Goal: Information Seeking & Learning: Learn about a topic

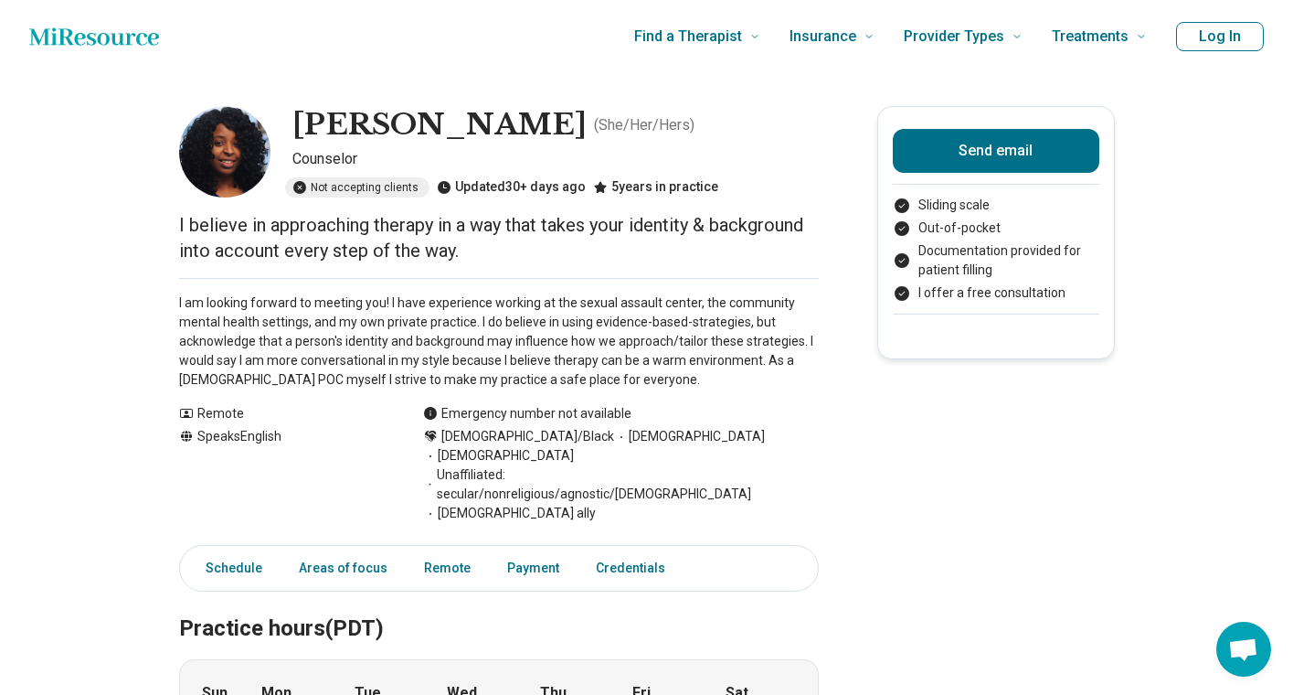
click at [1211, 42] on button "Log In" at bounding box center [1220, 36] width 88 height 29
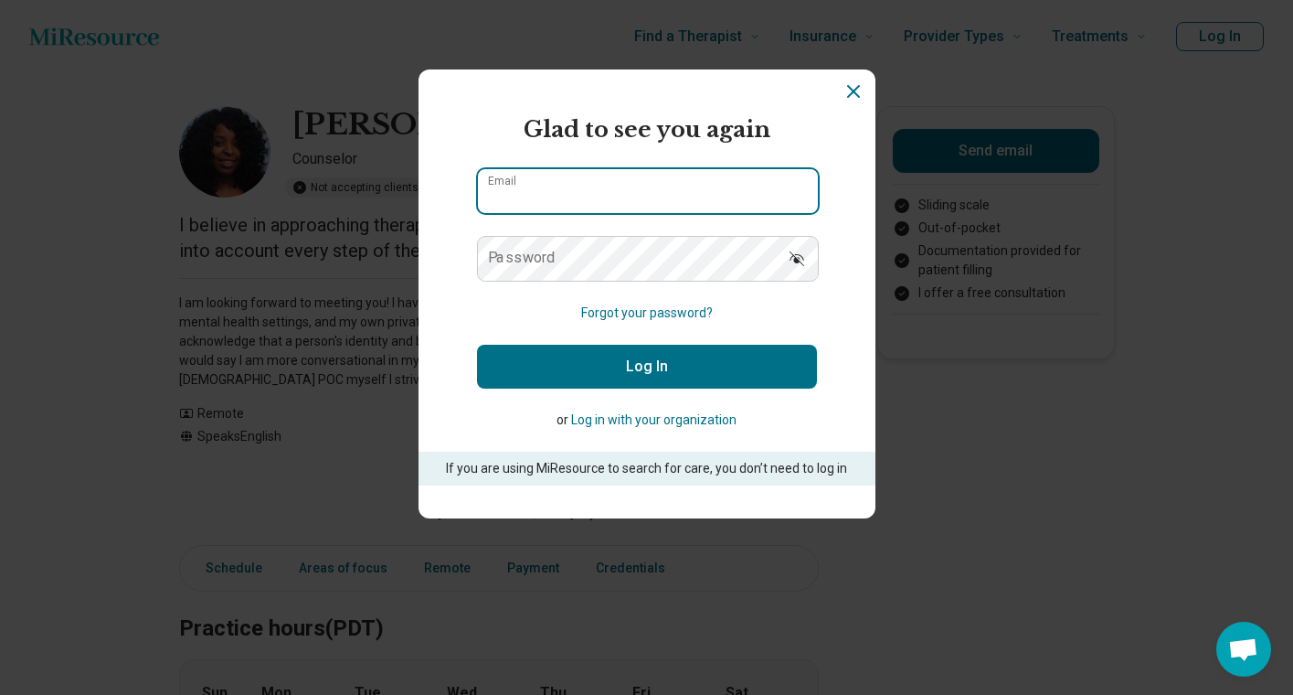
type input "**********"
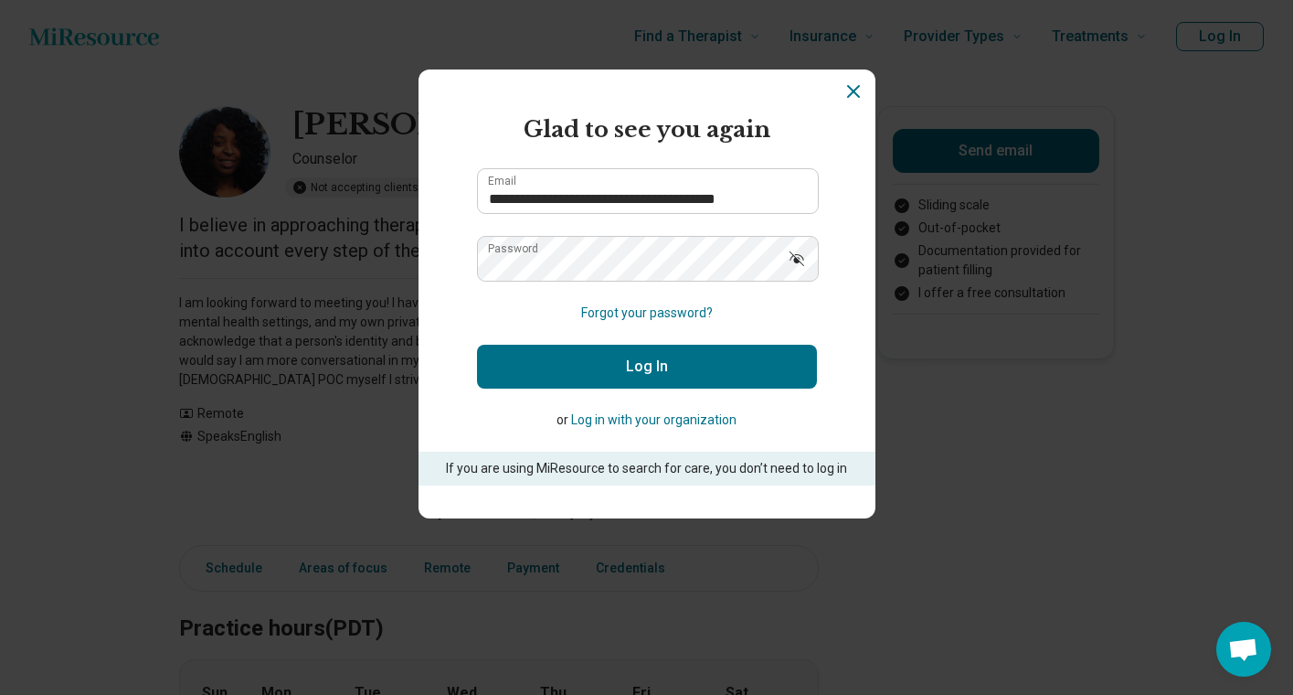
click at [612, 367] on button "Log In" at bounding box center [647, 367] width 340 height 44
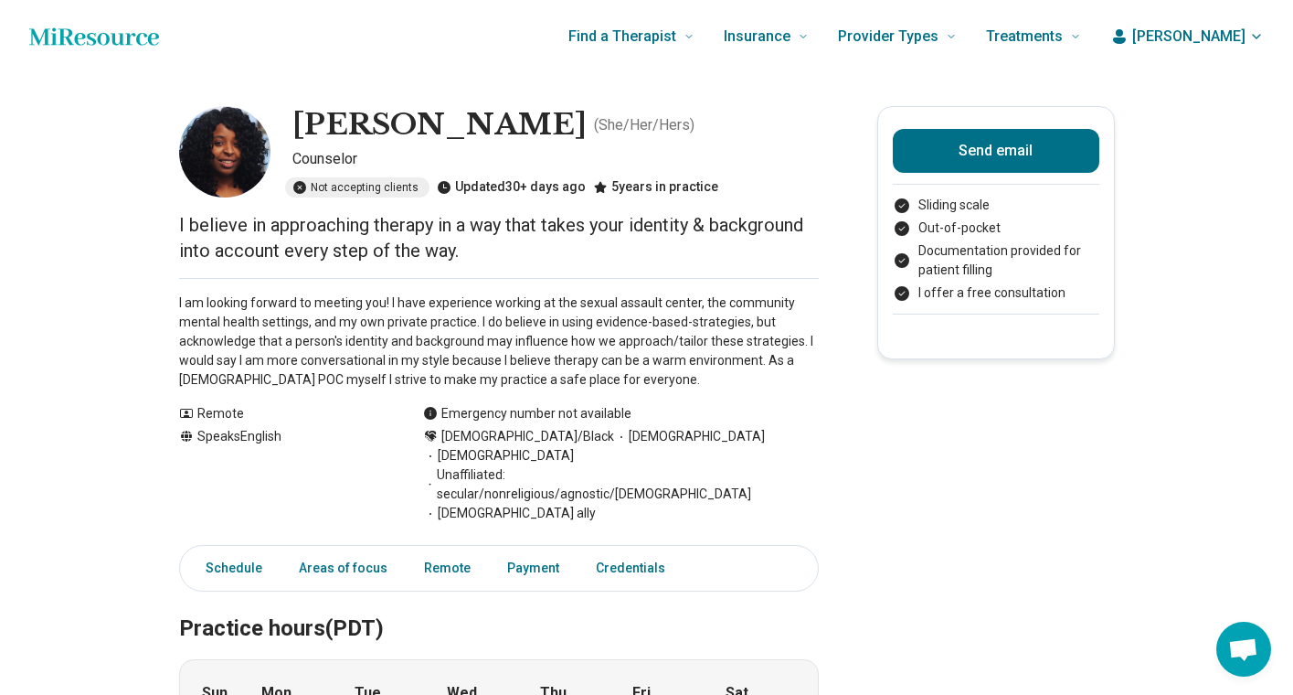
click at [1221, 35] on span "[PERSON_NAME]" at bounding box center [1188, 37] width 113 height 22
click at [1202, 101] on link "My dashboard" at bounding box center [1203, 91] width 125 height 48
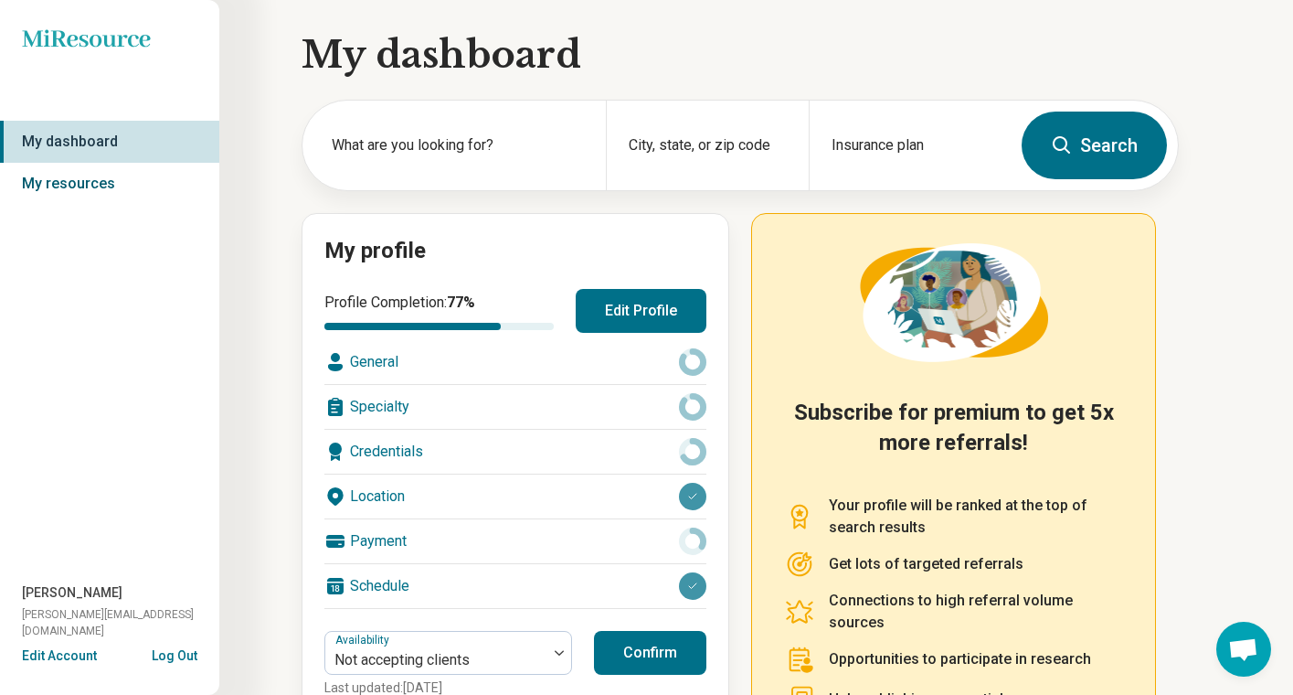
click at [72, 185] on link "My resources" at bounding box center [109, 184] width 219 height 42
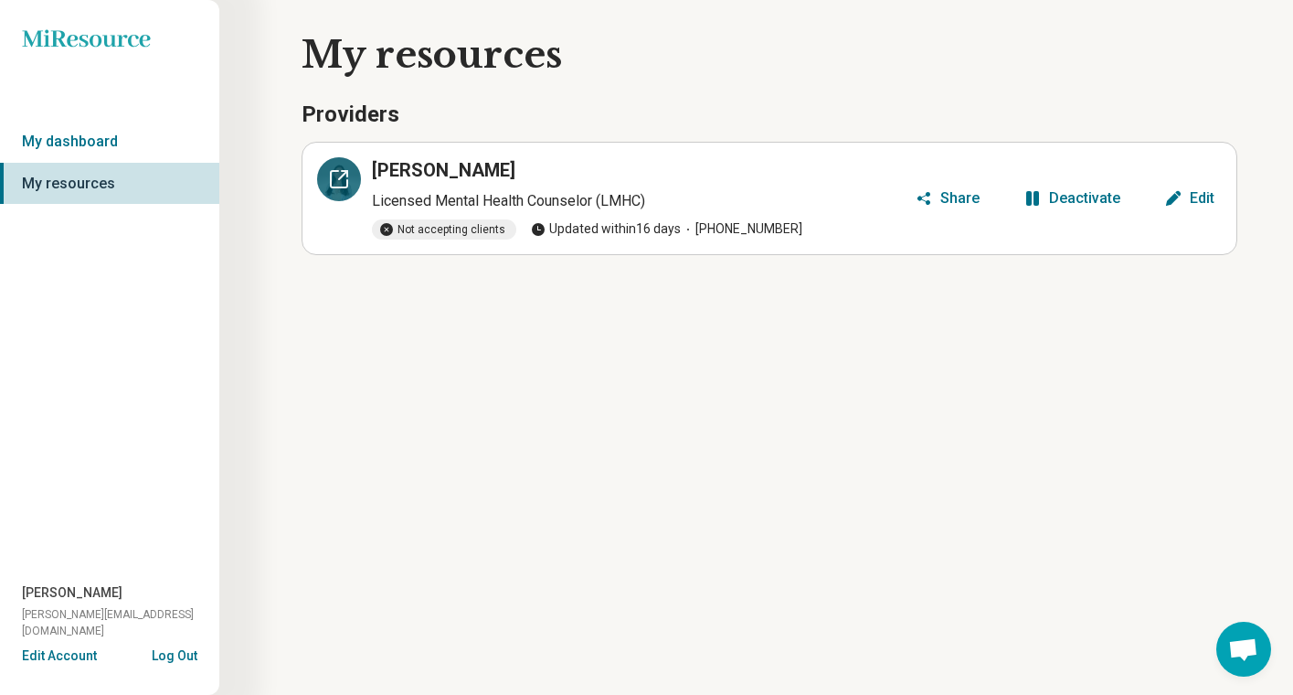
click at [331, 181] on icon at bounding box center [339, 179] width 16 height 16
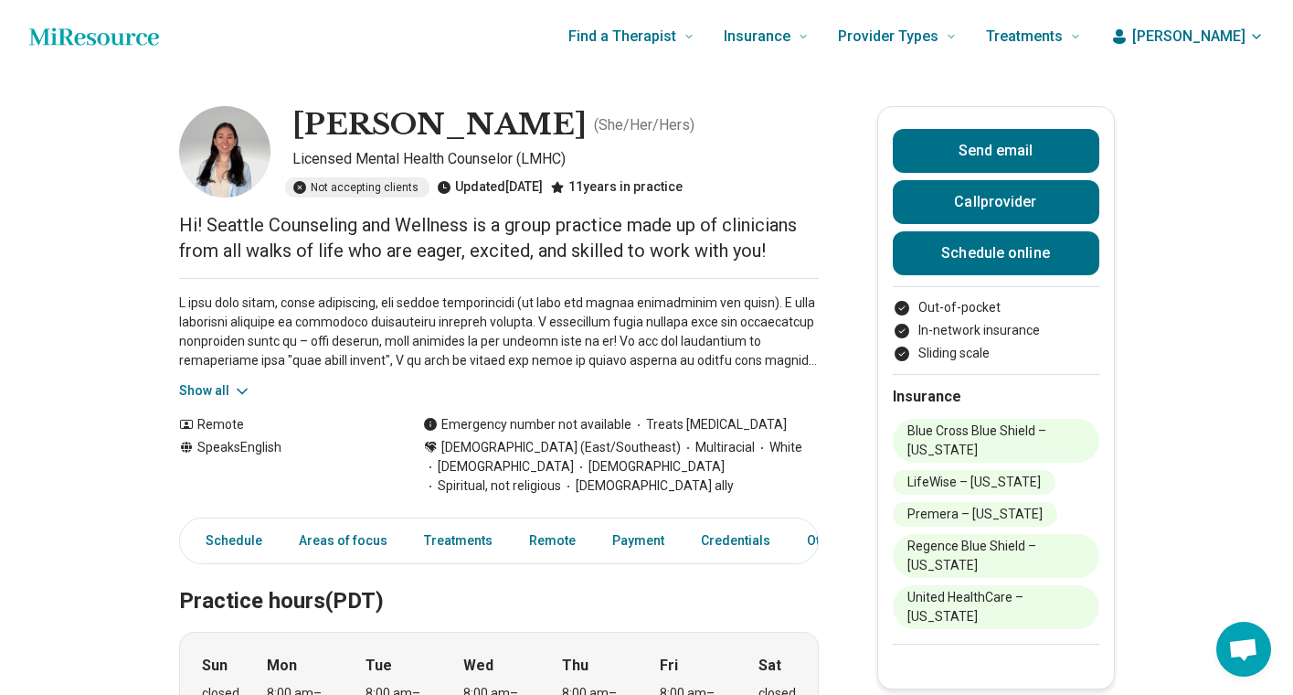
click at [189, 383] on button "Show all" at bounding box center [215, 390] width 72 height 19
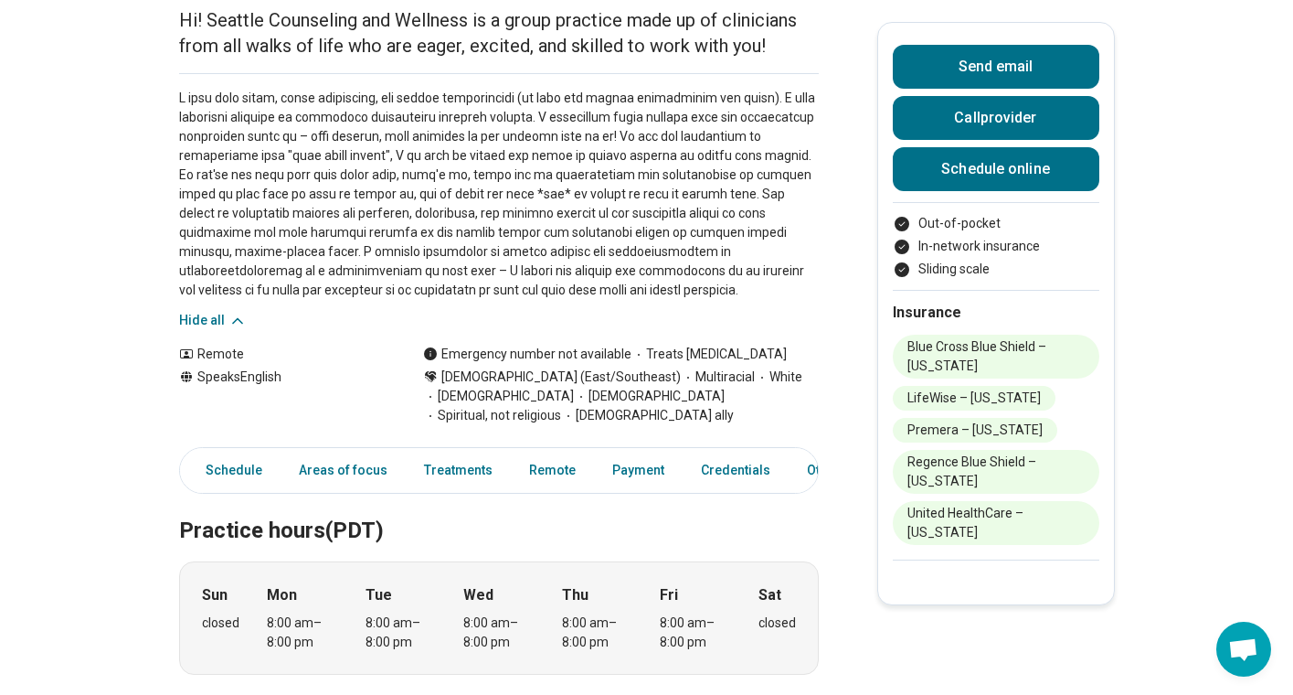
scroll to position [208, 0]
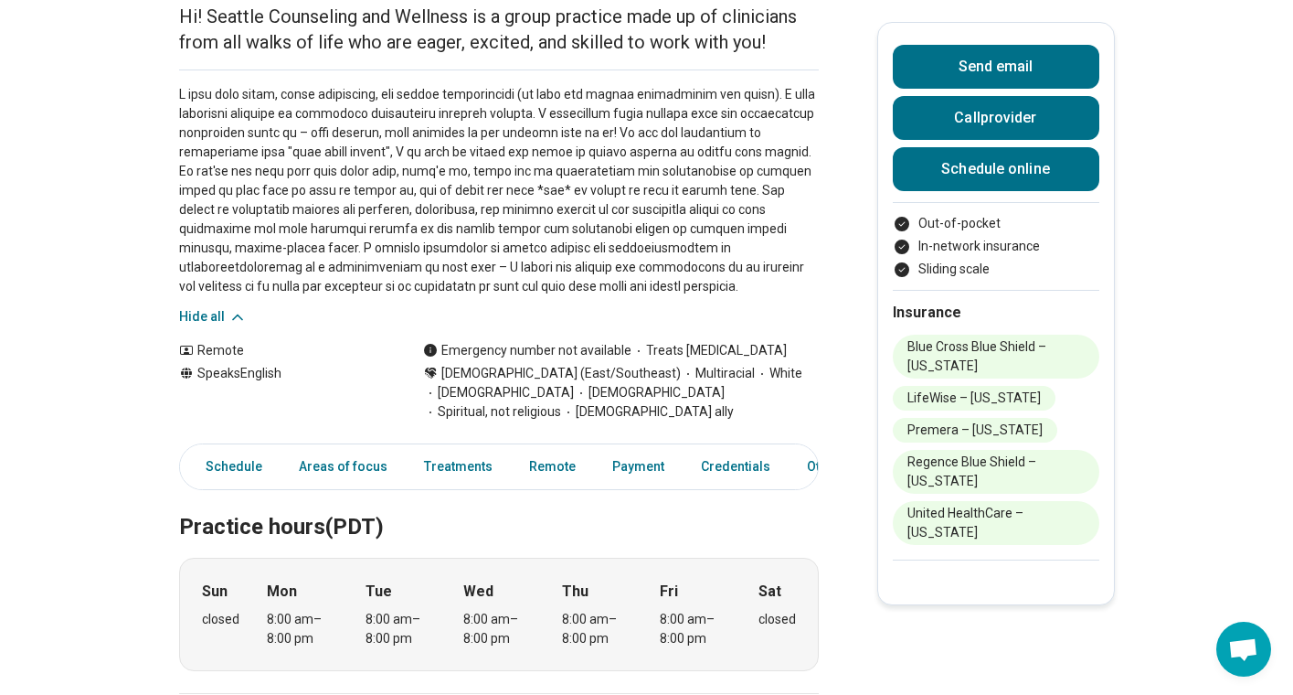
click at [482, 37] on p "Hi! Seattle Counseling and Wellness is a group practice made up of clinicians f…" at bounding box center [499, 29] width 640 height 51
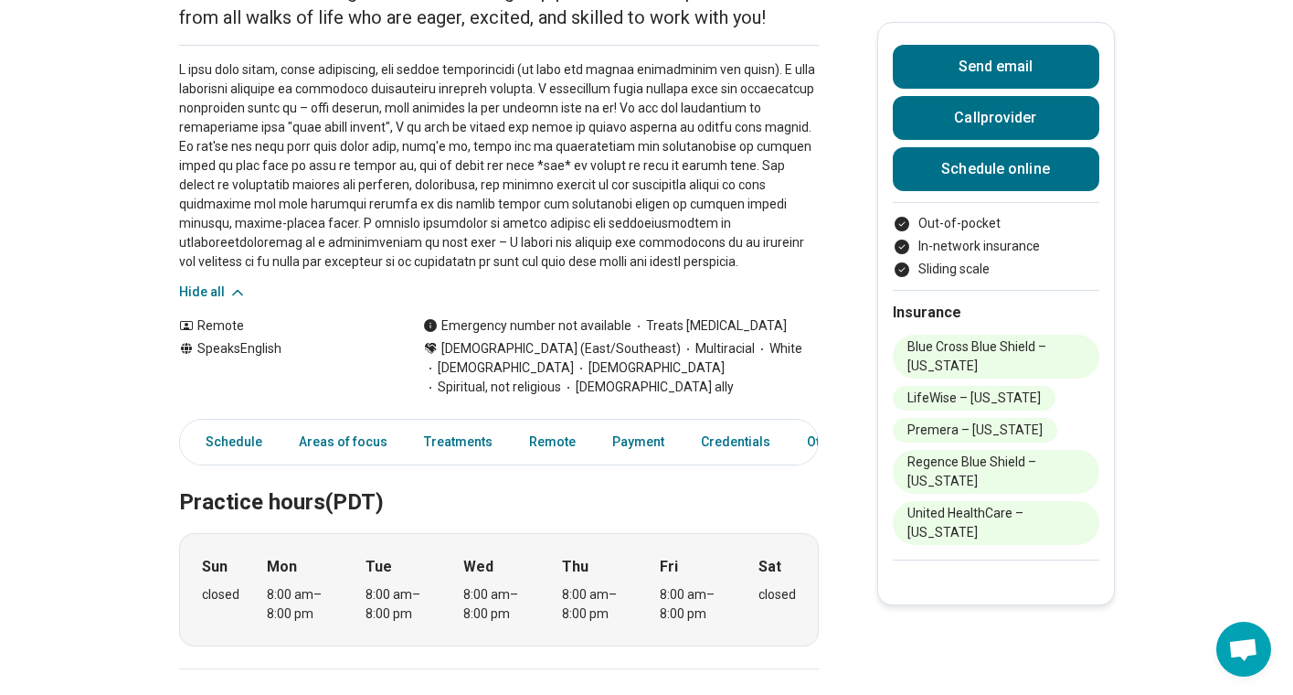
scroll to position [265, 0]
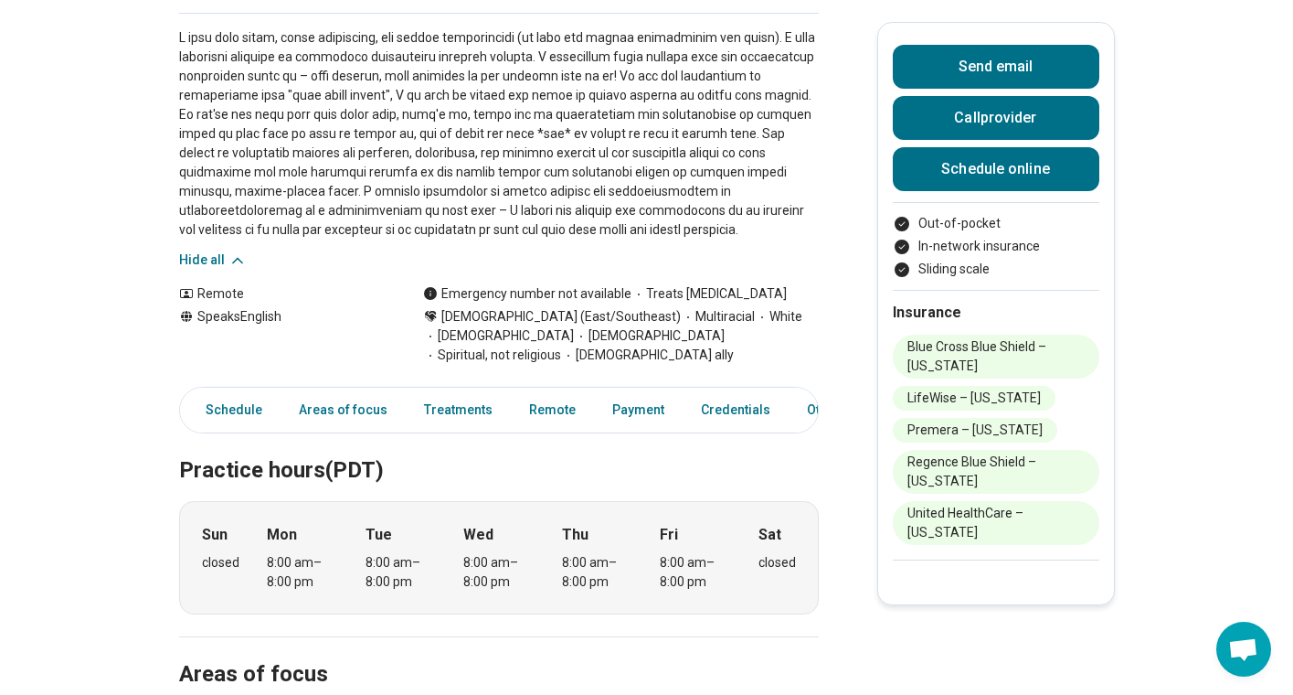
click at [503, 137] on p at bounding box center [499, 133] width 640 height 211
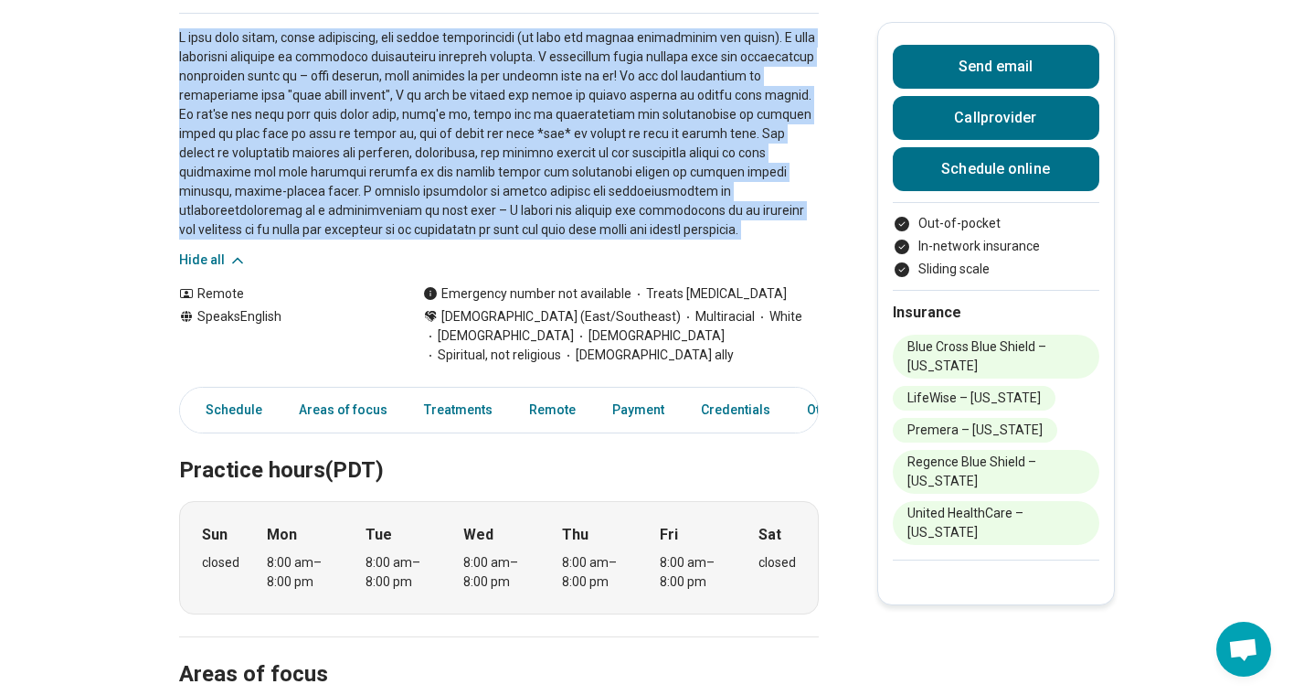
click at [484, 165] on p at bounding box center [499, 133] width 640 height 211
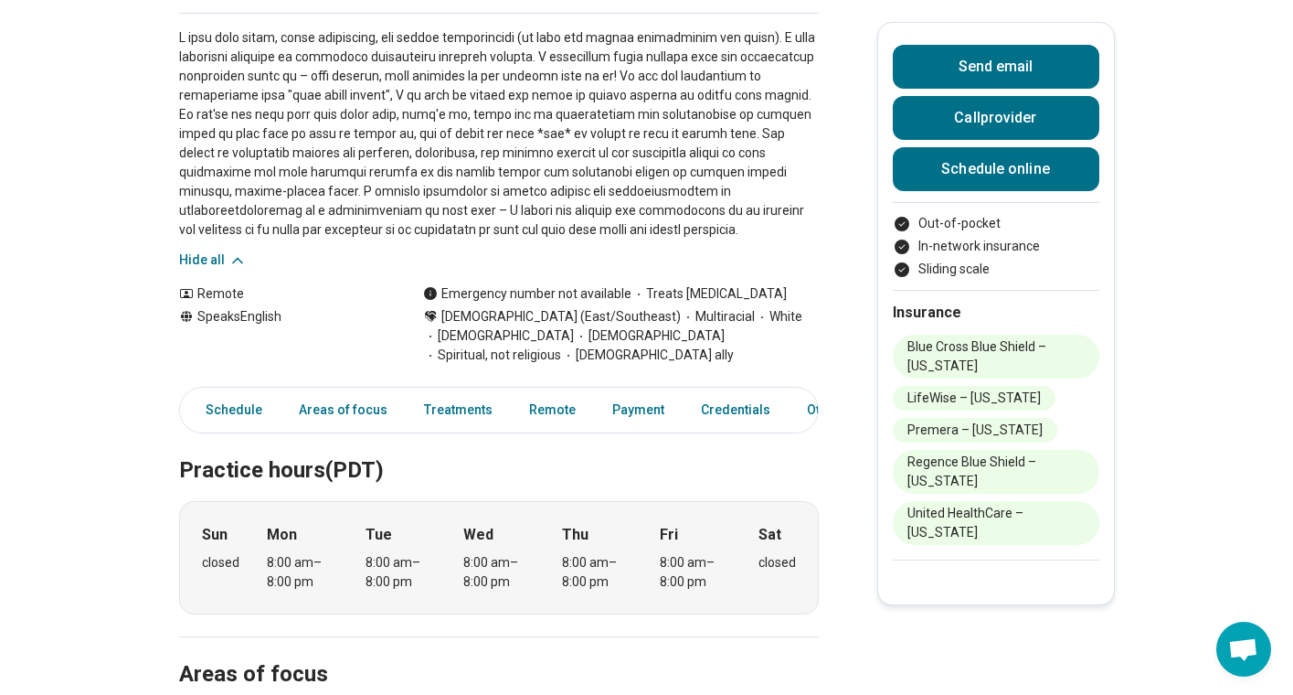
click at [484, 165] on p at bounding box center [499, 133] width 640 height 211
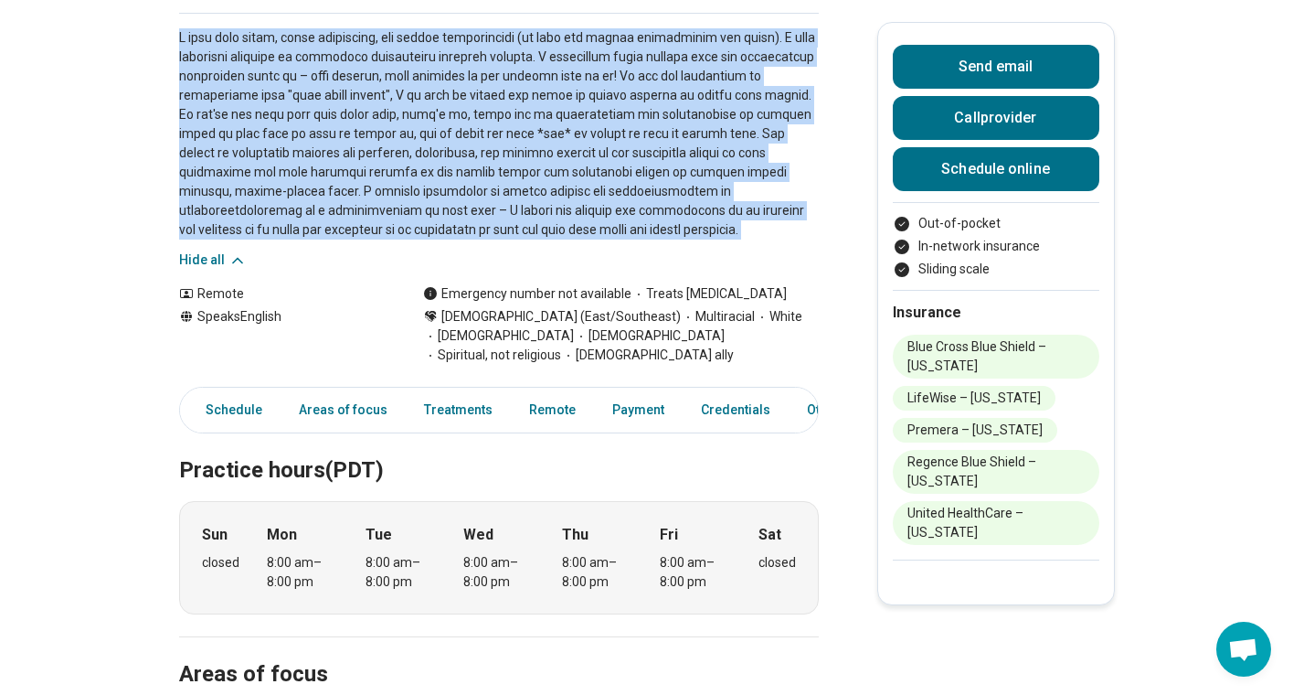
click at [220, 178] on p at bounding box center [499, 133] width 640 height 211
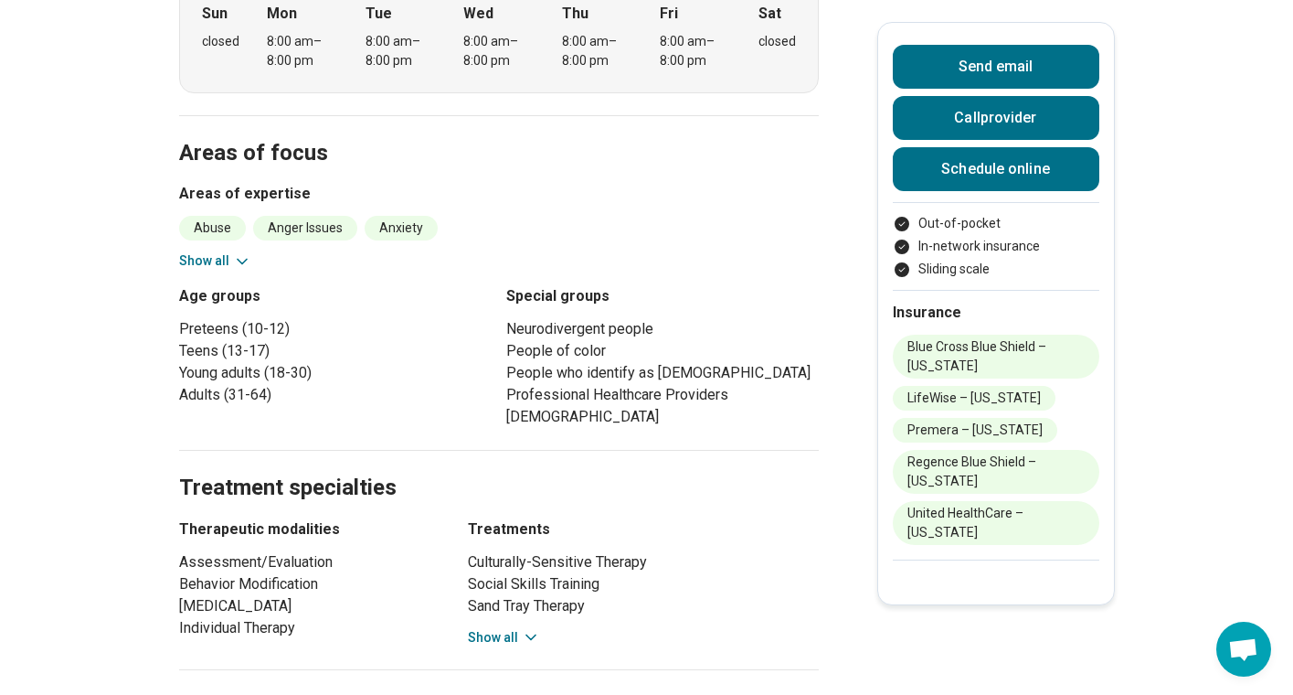
scroll to position [790, 0]
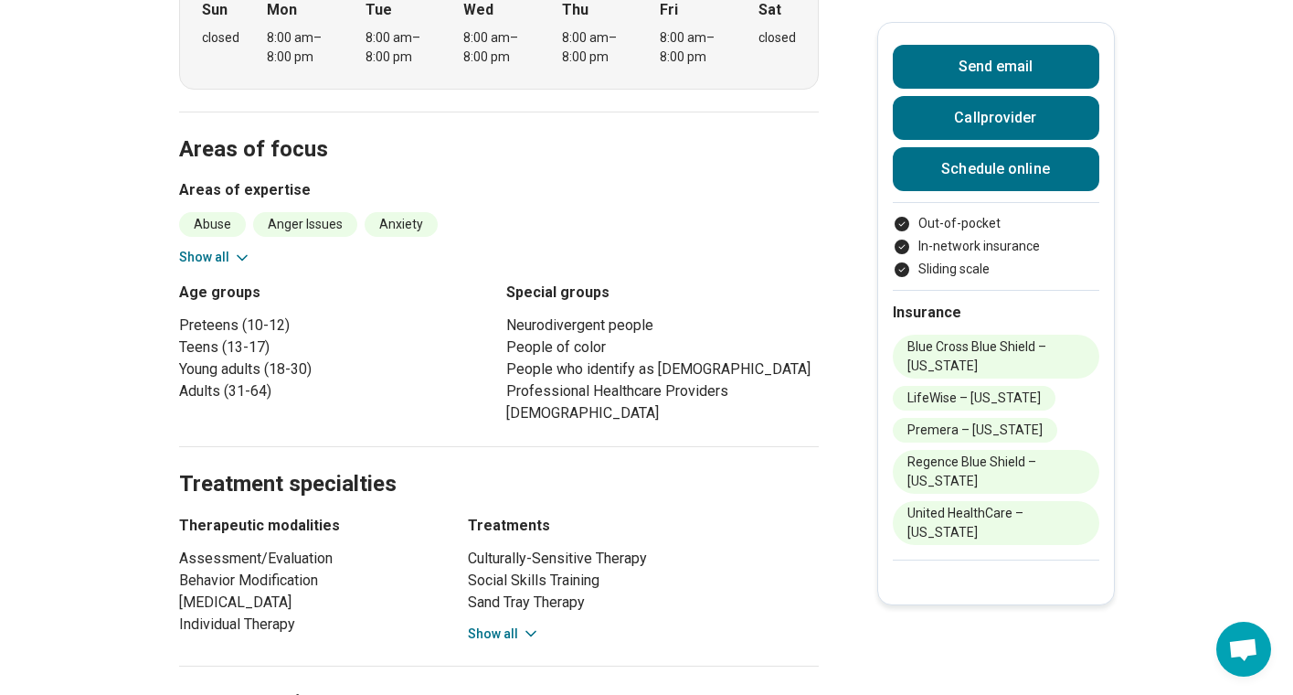
click at [217, 226] on div "Abuse Anger Issues Anxiety Attention Deficit Hyperactivity Disorder (ADHD) Bipo…" at bounding box center [499, 239] width 640 height 55
click at [208, 248] on button "Show all" at bounding box center [215, 257] width 72 height 19
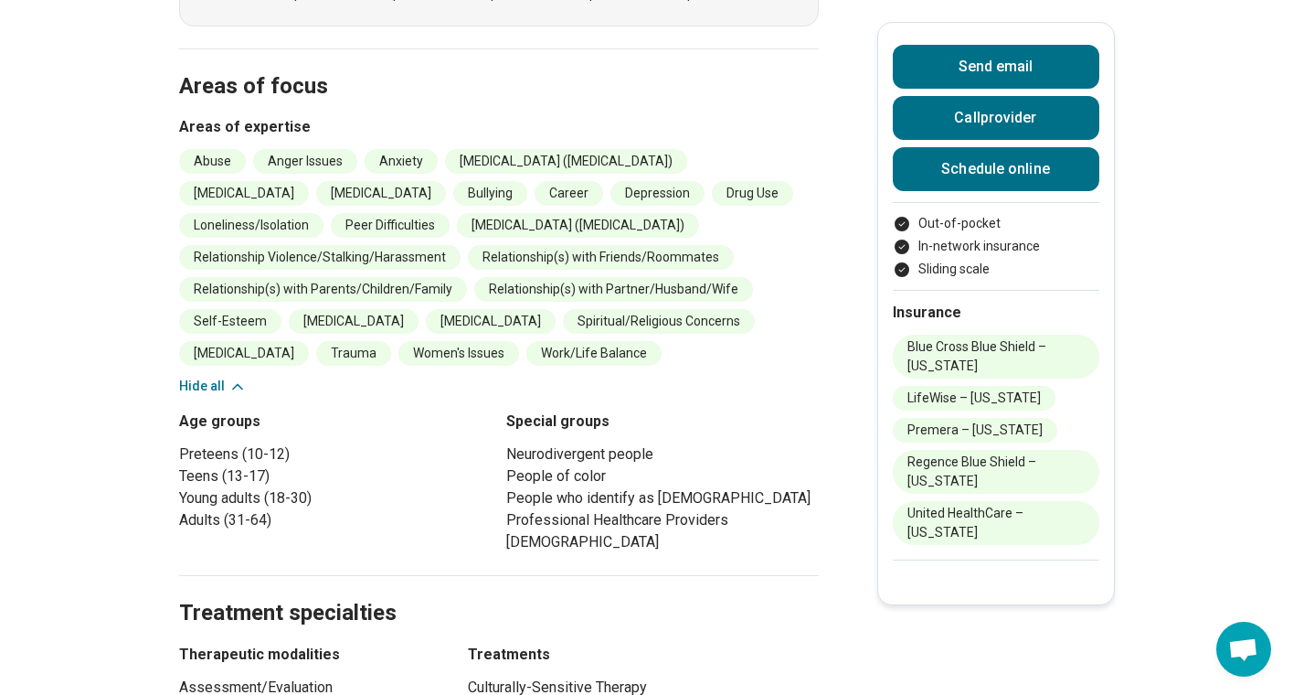
scroll to position [909, 0]
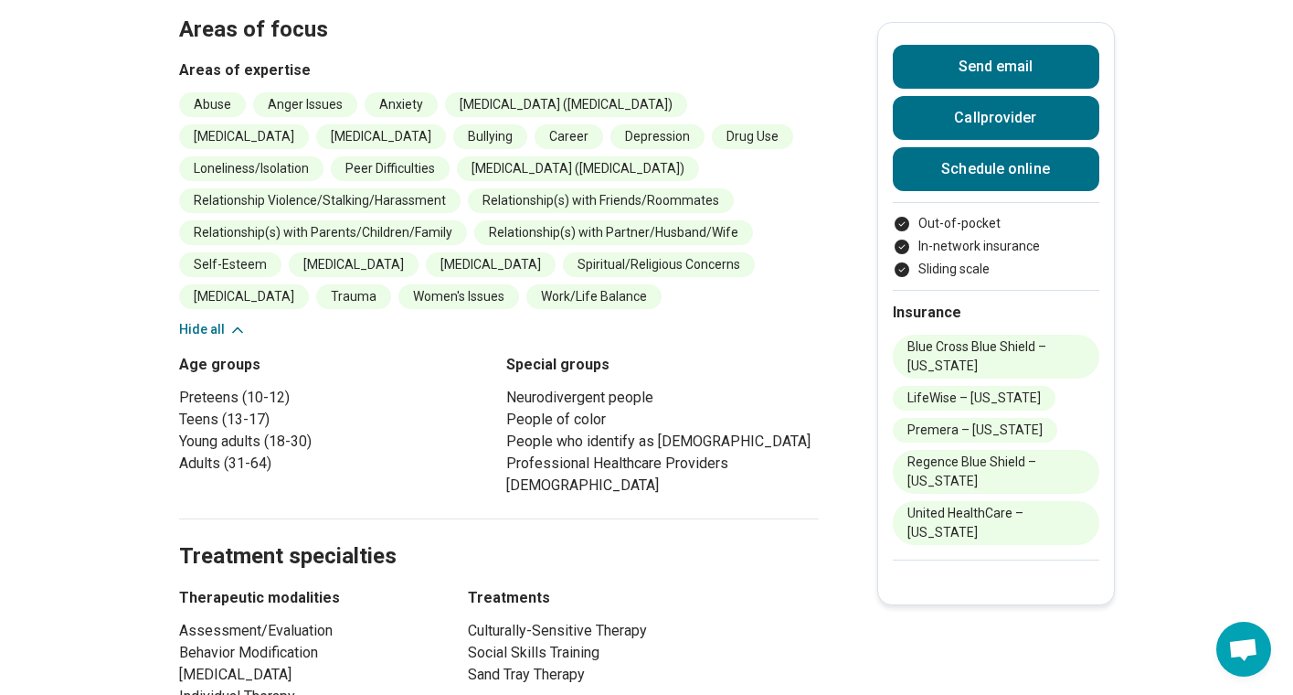
click at [482, 252] on li "[MEDICAL_DATA]" at bounding box center [491, 264] width 130 height 25
click at [457, 252] on li "[MEDICAL_DATA]" at bounding box center [491, 264] width 130 height 25
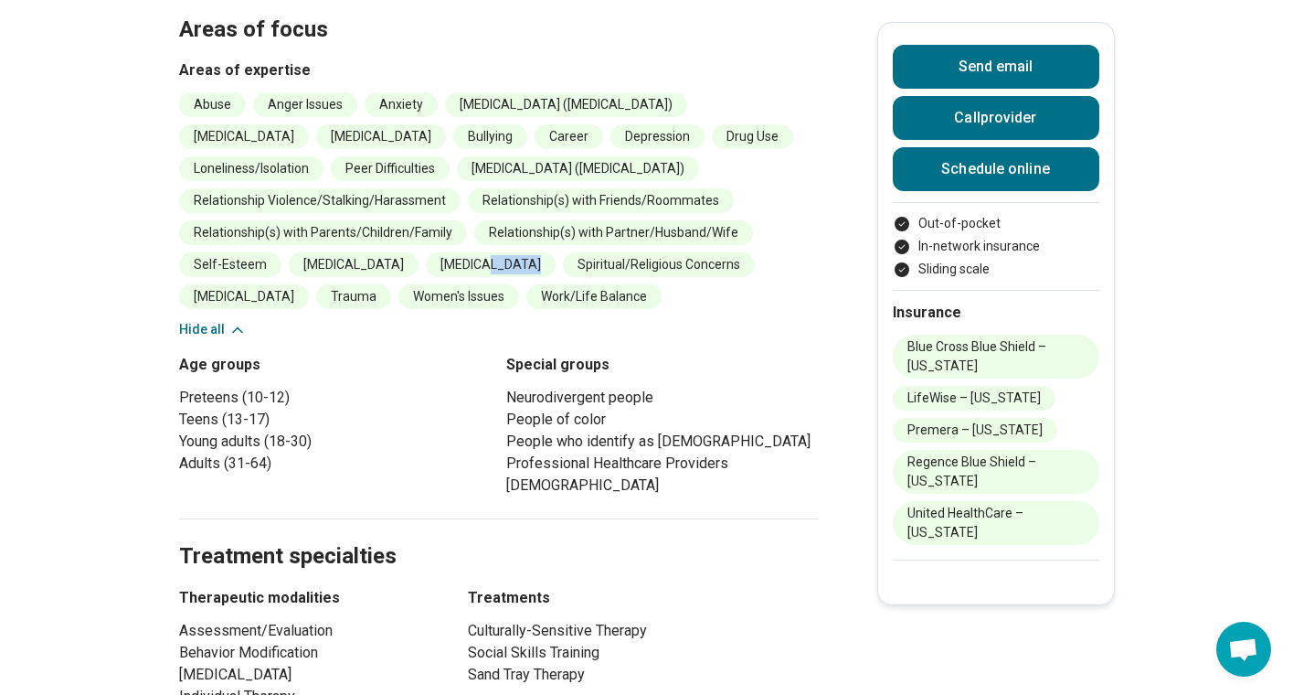
click at [526, 284] on li "Work/Life Balance" at bounding box center [593, 296] width 135 height 25
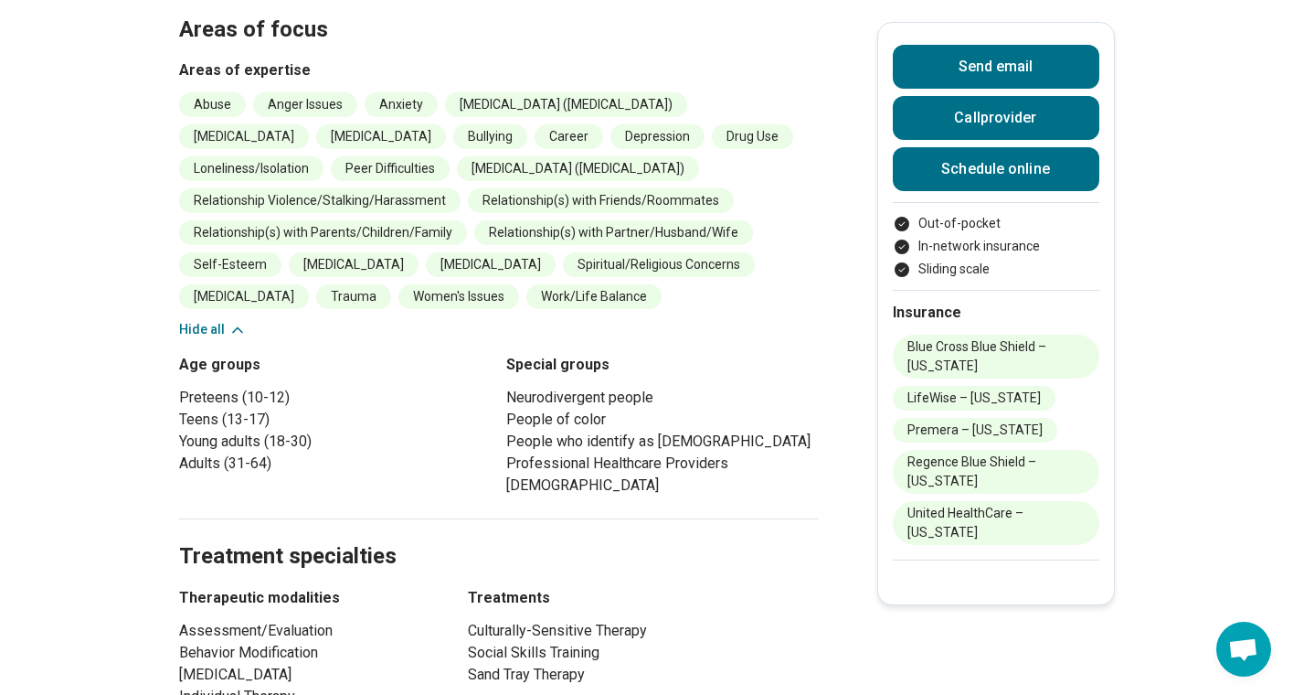
click at [526, 284] on li "Work/Life Balance" at bounding box center [593, 296] width 135 height 25
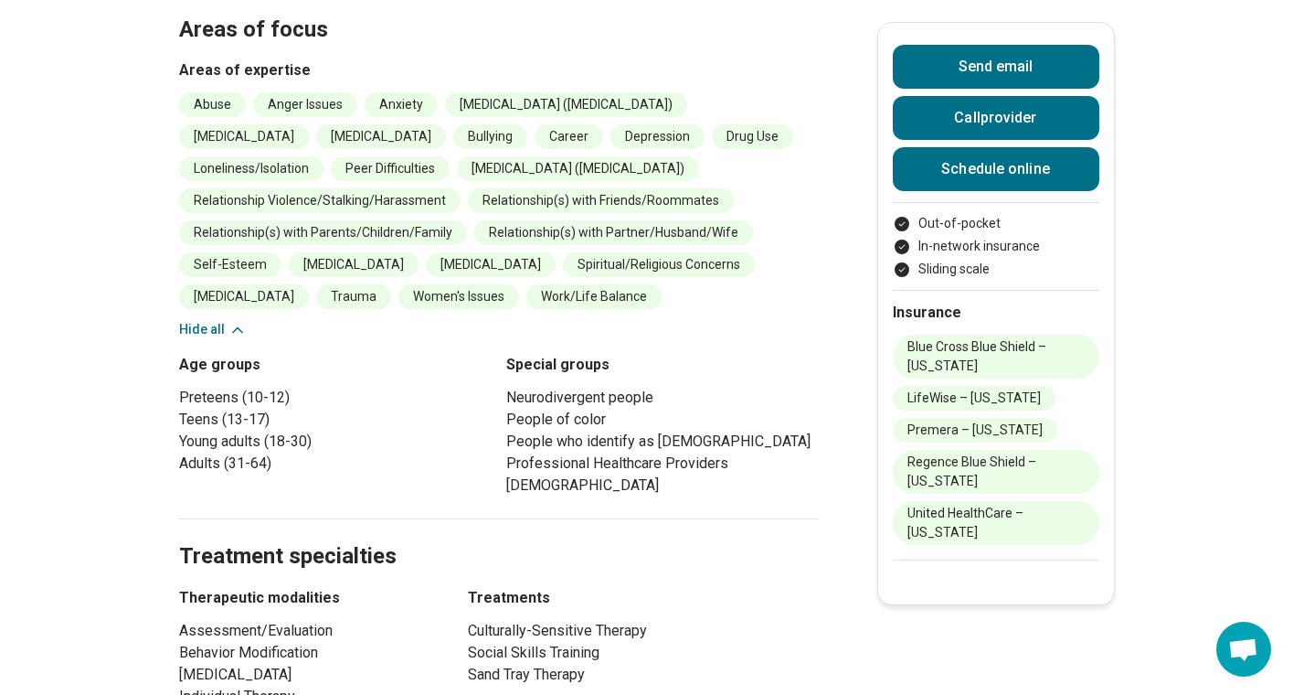
click at [526, 284] on li "Work/Life Balance" at bounding box center [593, 296] width 135 height 25
click at [104, 309] on main "Katie Hellerud ( She/Her/Hers ) Licensed Mental Health Counselor (LMHC) Not acc…" at bounding box center [646, 376] width 1293 height 2425
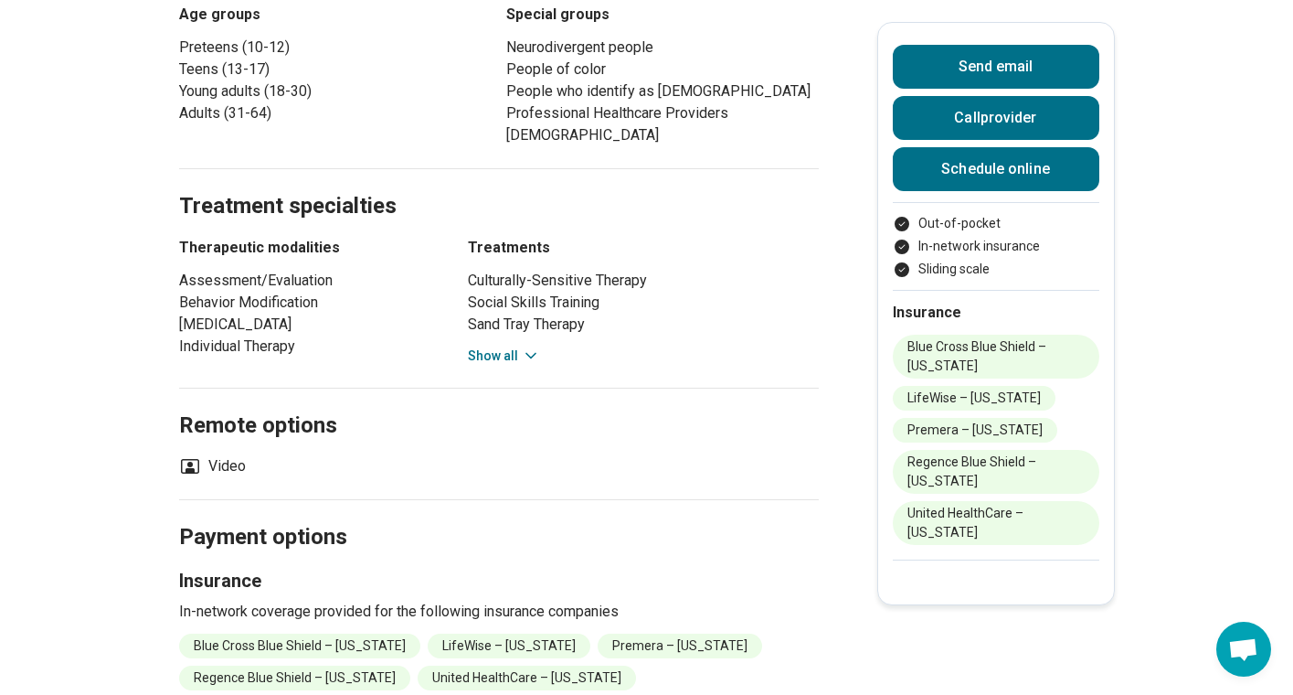
scroll to position [1185, 0]
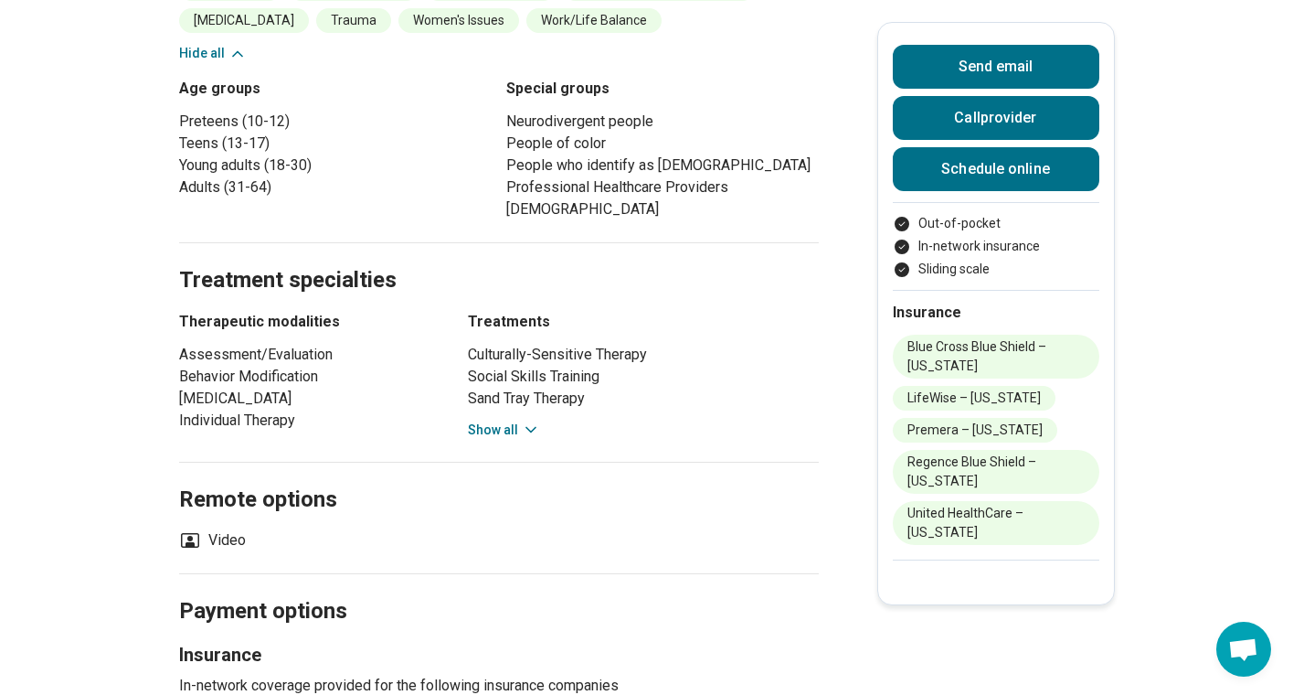
click at [500, 420] on button "Show all" at bounding box center [504, 429] width 72 height 19
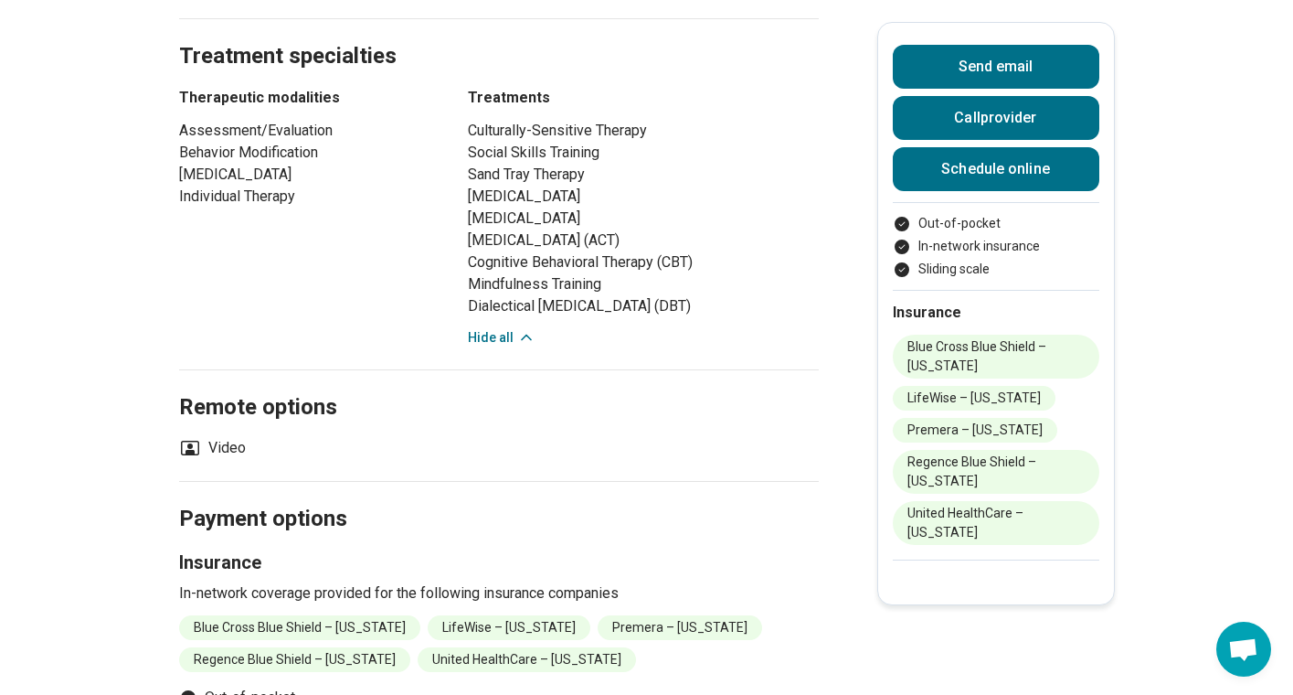
scroll to position [1407, 0]
click at [281, 39] on h2 "Treatment specialties" at bounding box center [499, 36] width 640 height 75
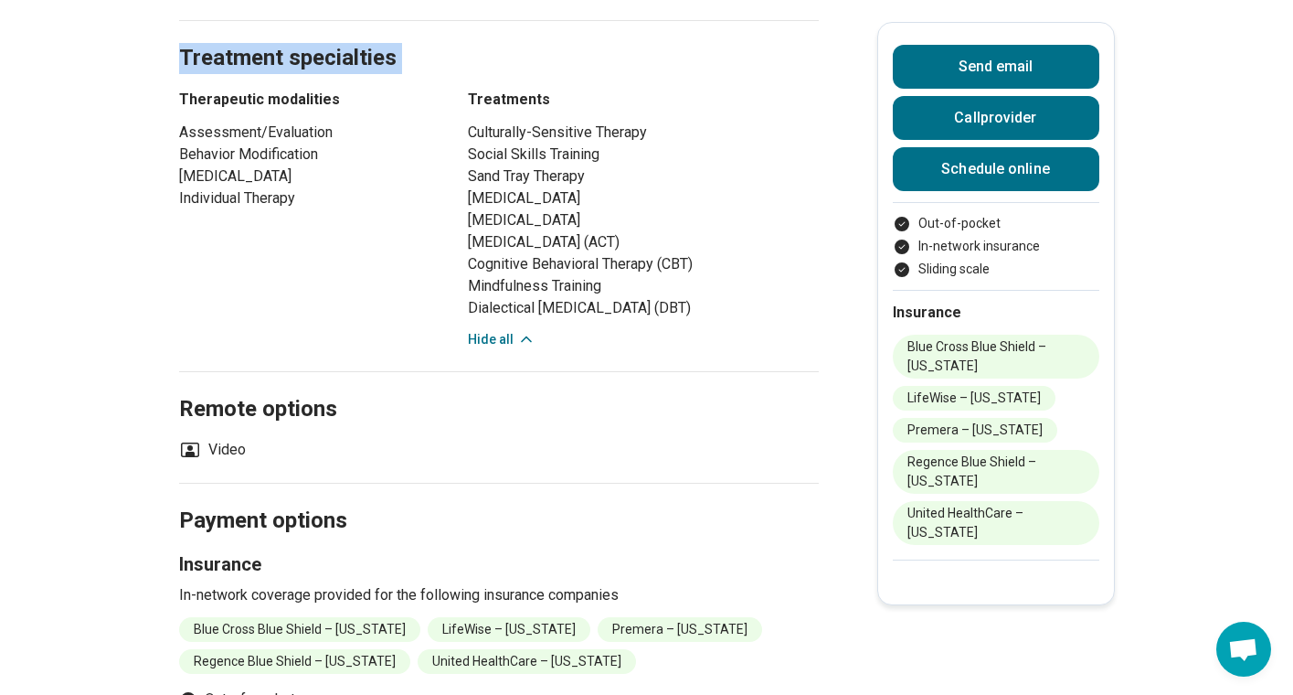
click at [257, 89] on h3 "Therapeutic modalities" at bounding box center [307, 100] width 256 height 22
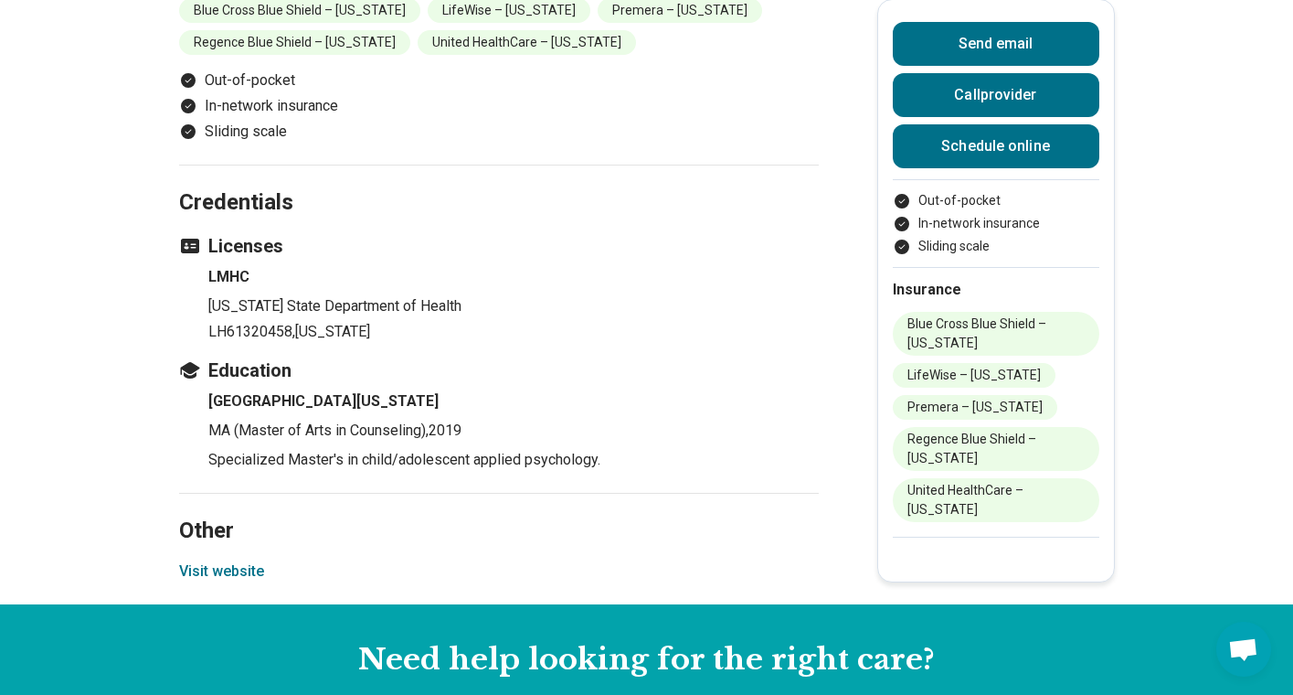
scroll to position [2021, 0]
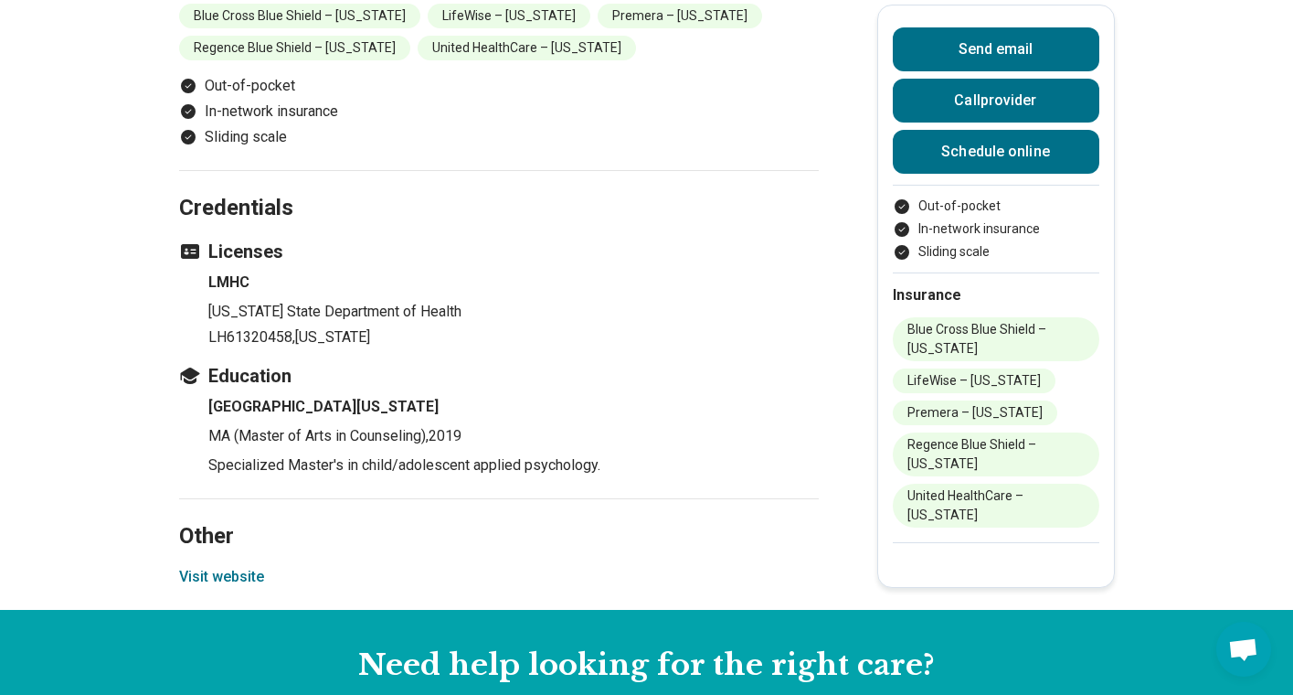
click at [327, 301] on p "[US_STATE] State Department of Health" at bounding box center [513, 312] width 610 height 22
click at [322, 301] on p "[US_STATE] State Department of Health" at bounding box center [513, 312] width 610 height 22
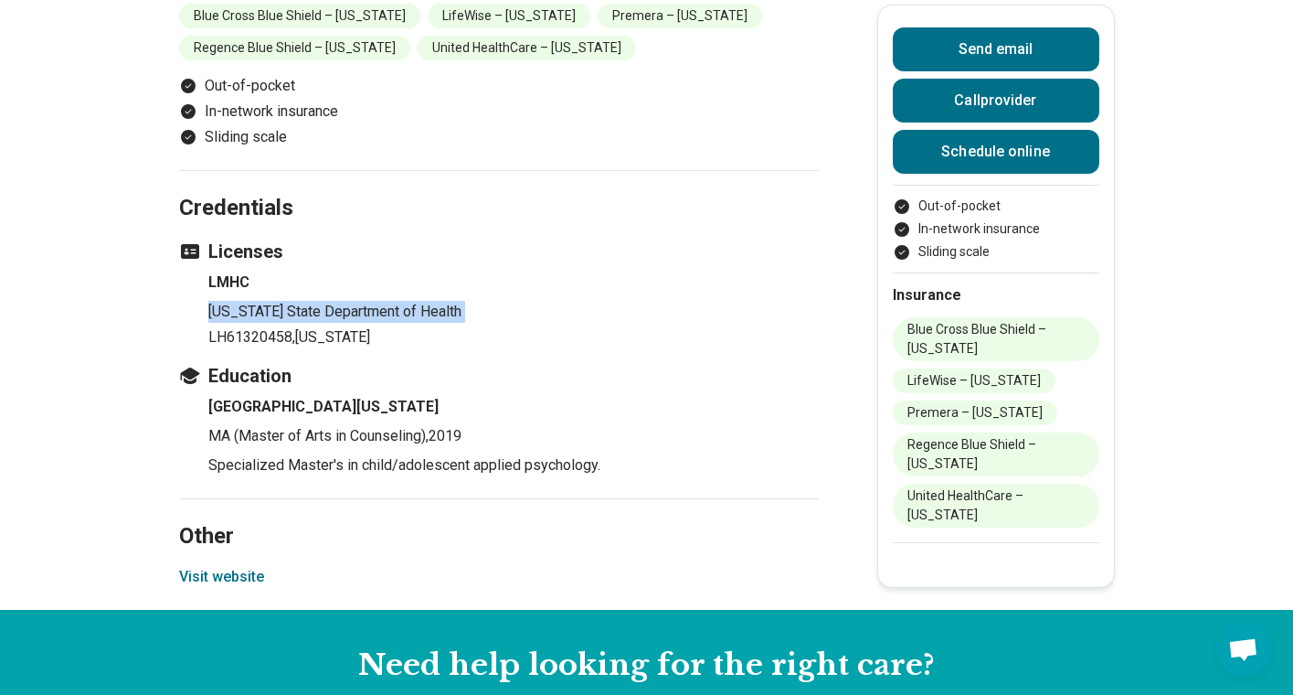
click at [322, 301] on p "[US_STATE] State Department of Health" at bounding box center [513, 312] width 610 height 22
click at [242, 239] on h3 "Licenses" at bounding box center [499, 252] width 640 height 26
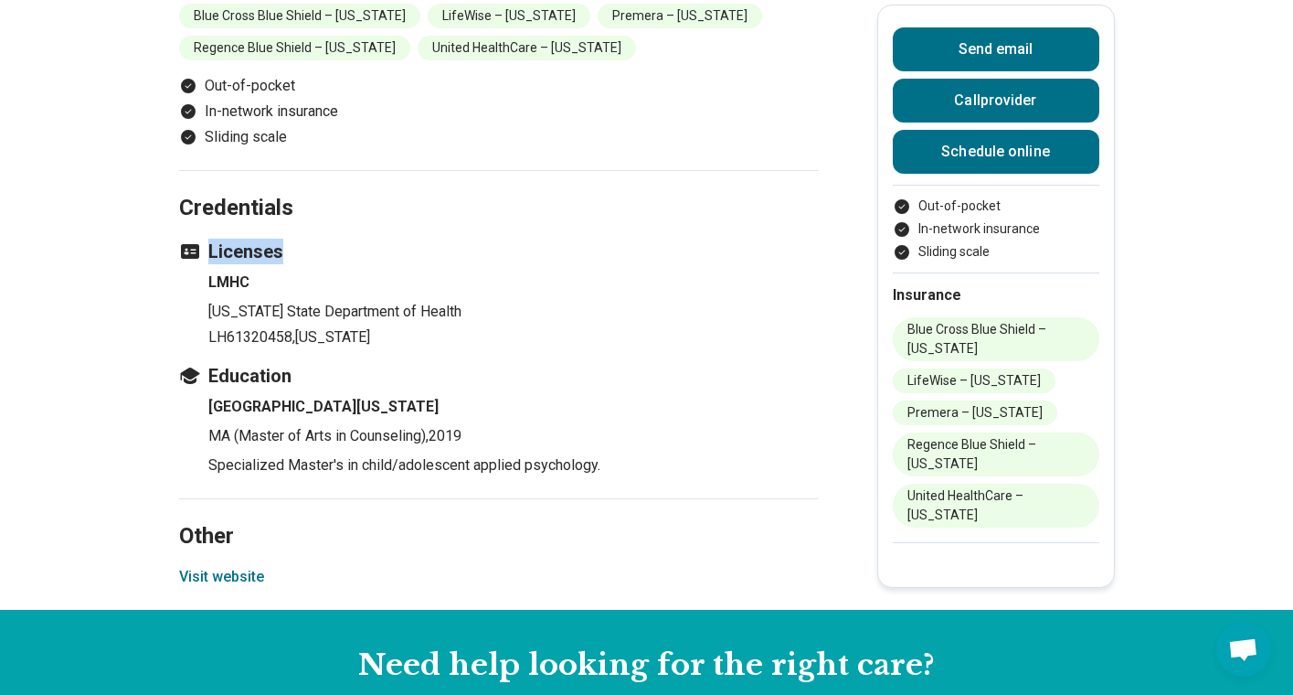
click at [242, 239] on h3 "Licenses" at bounding box center [499, 252] width 640 height 26
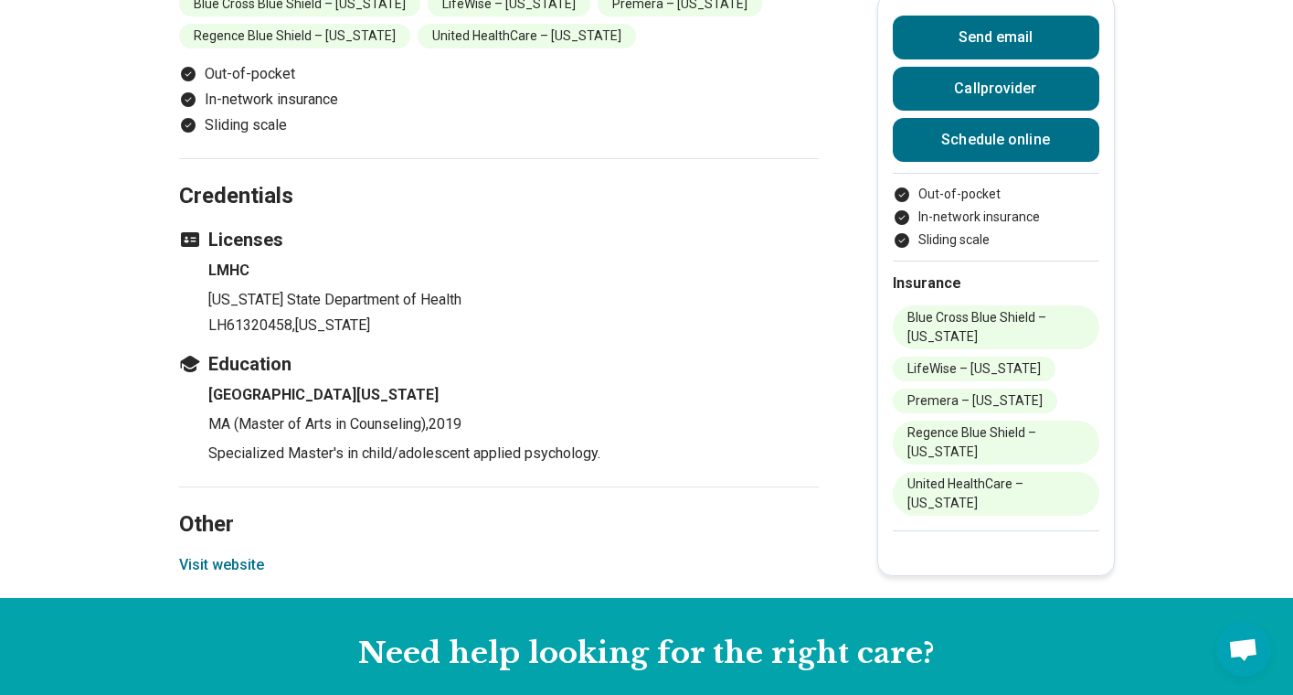
scroll to position [2043, 0]
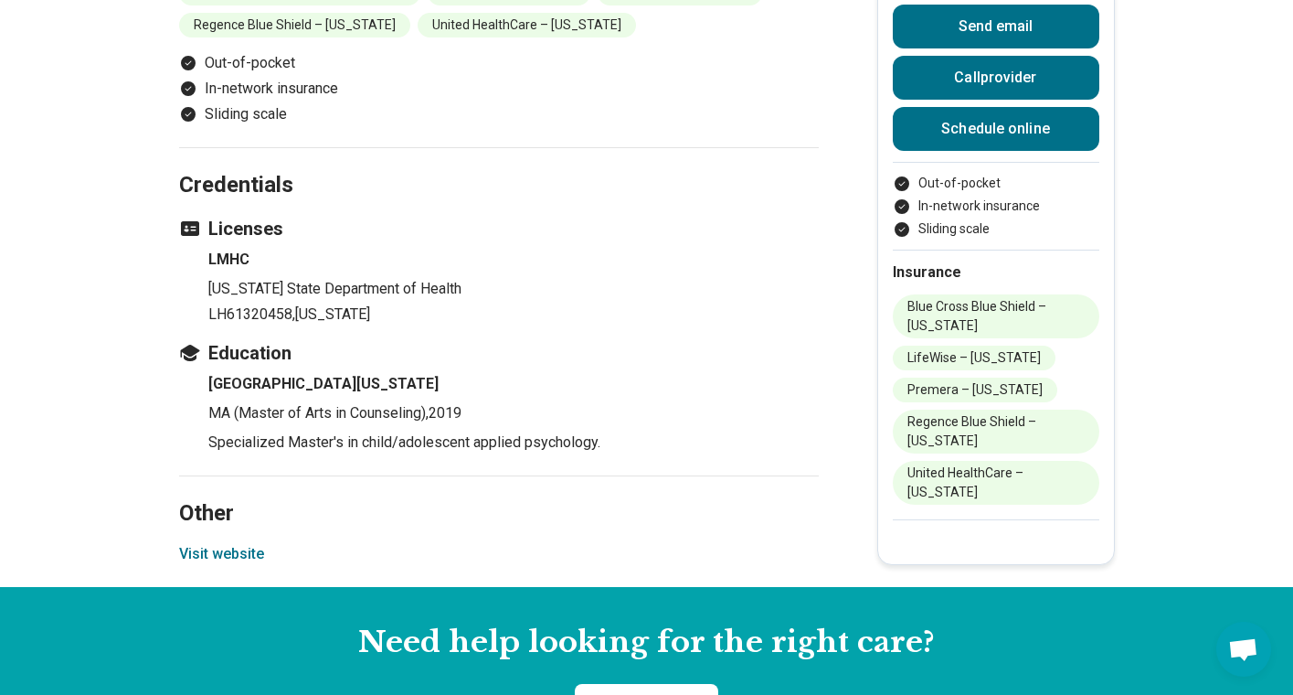
click at [950, 174] on li "Out-of-pocket" at bounding box center [996, 183] width 207 height 19
click at [972, 196] on li "In-network insurance" at bounding box center [996, 205] width 207 height 19
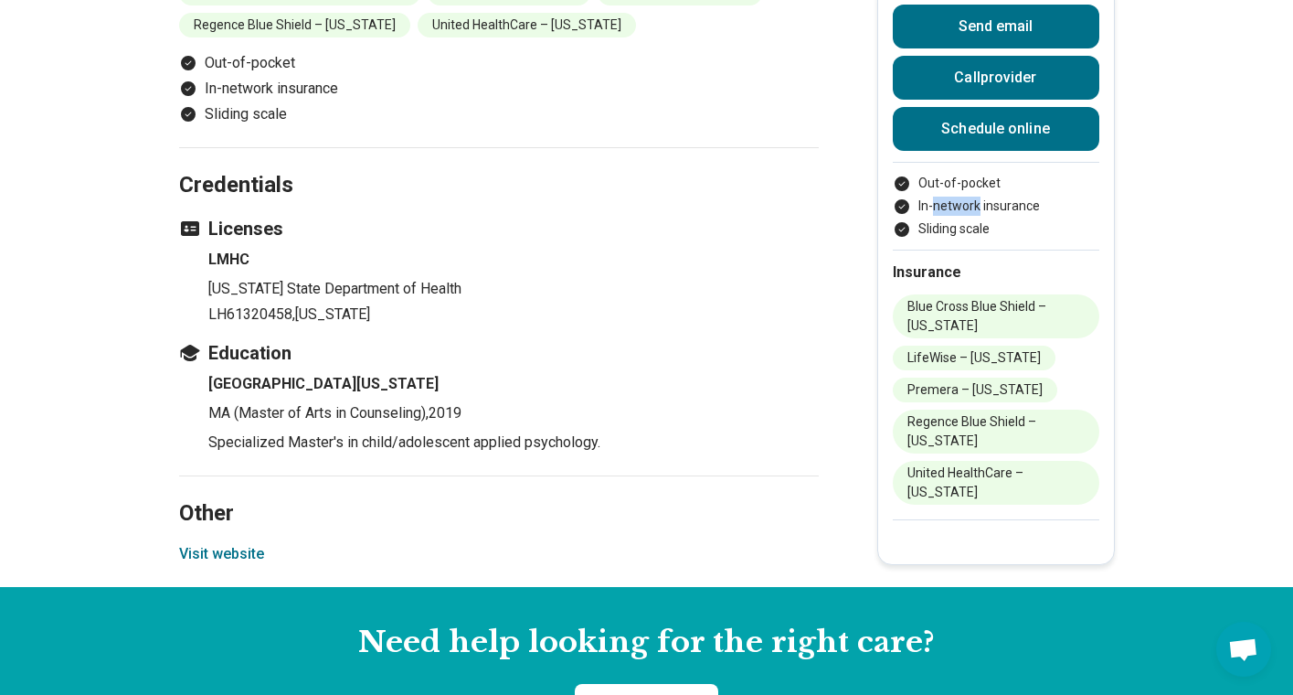
click at [977, 196] on li "In-network insurance" at bounding box center [996, 205] width 207 height 19
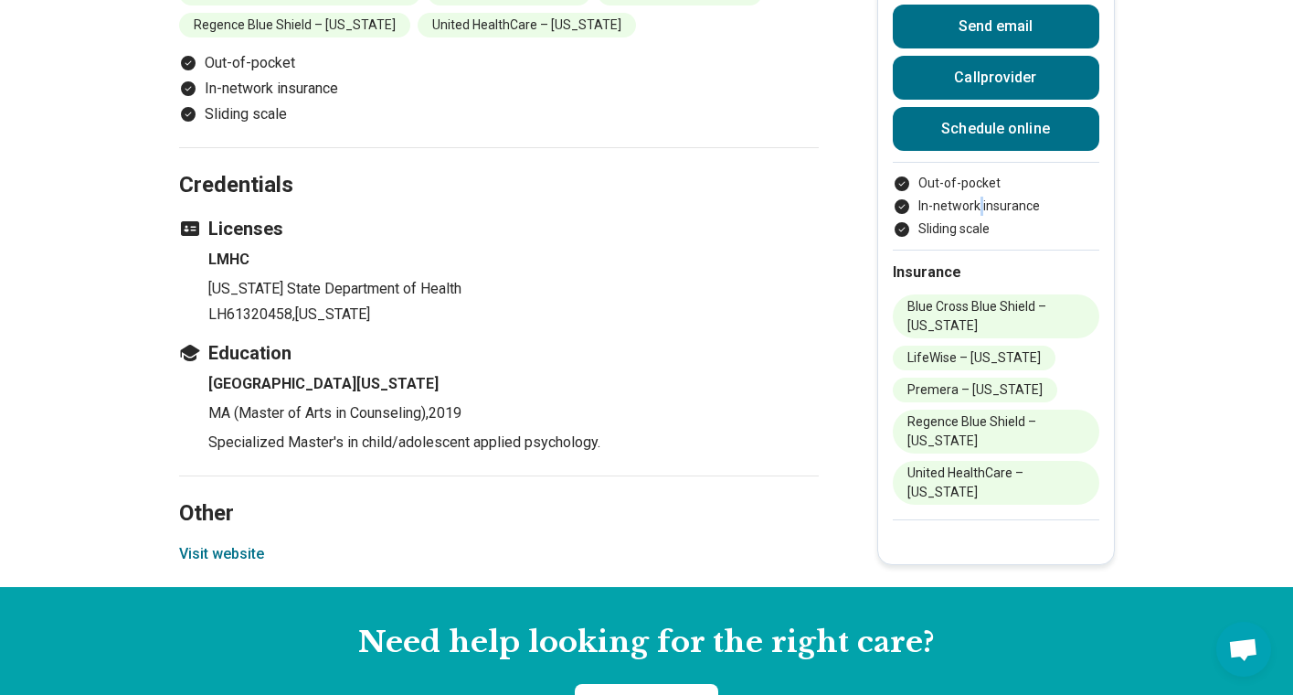
click at [952, 219] on li "Sliding scale" at bounding box center [996, 228] width 207 height 19
click at [887, 213] on div "Send email Call provider Schedule online Out-of-pocket In-network insurance Sli…" at bounding box center [996, 273] width 238 height 583
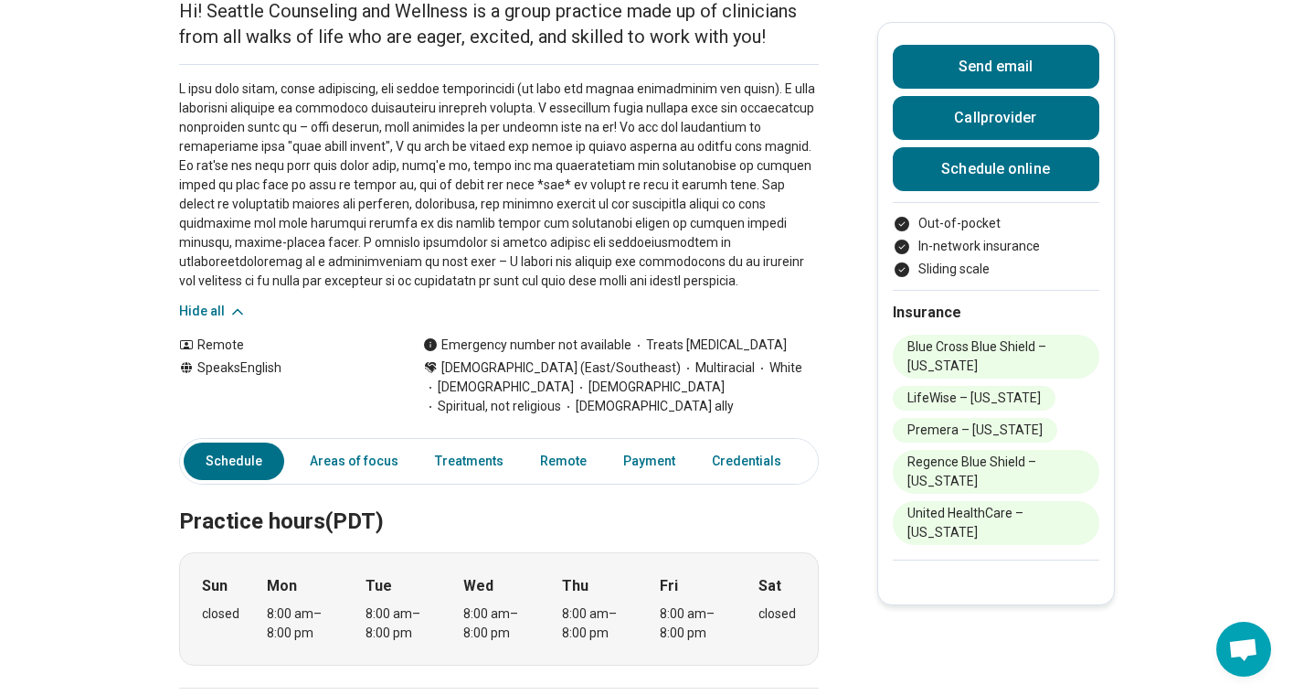
scroll to position [0, 0]
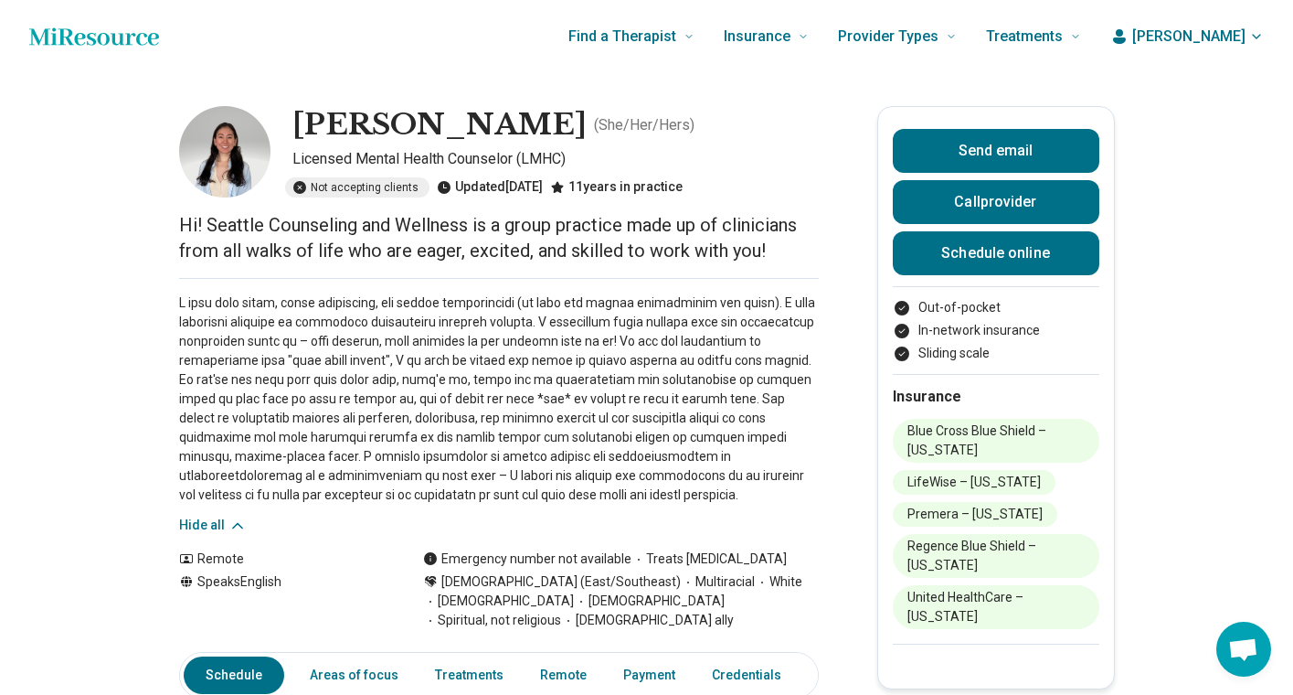
click at [372, 124] on h1 "[PERSON_NAME]" at bounding box center [439, 125] width 294 height 38
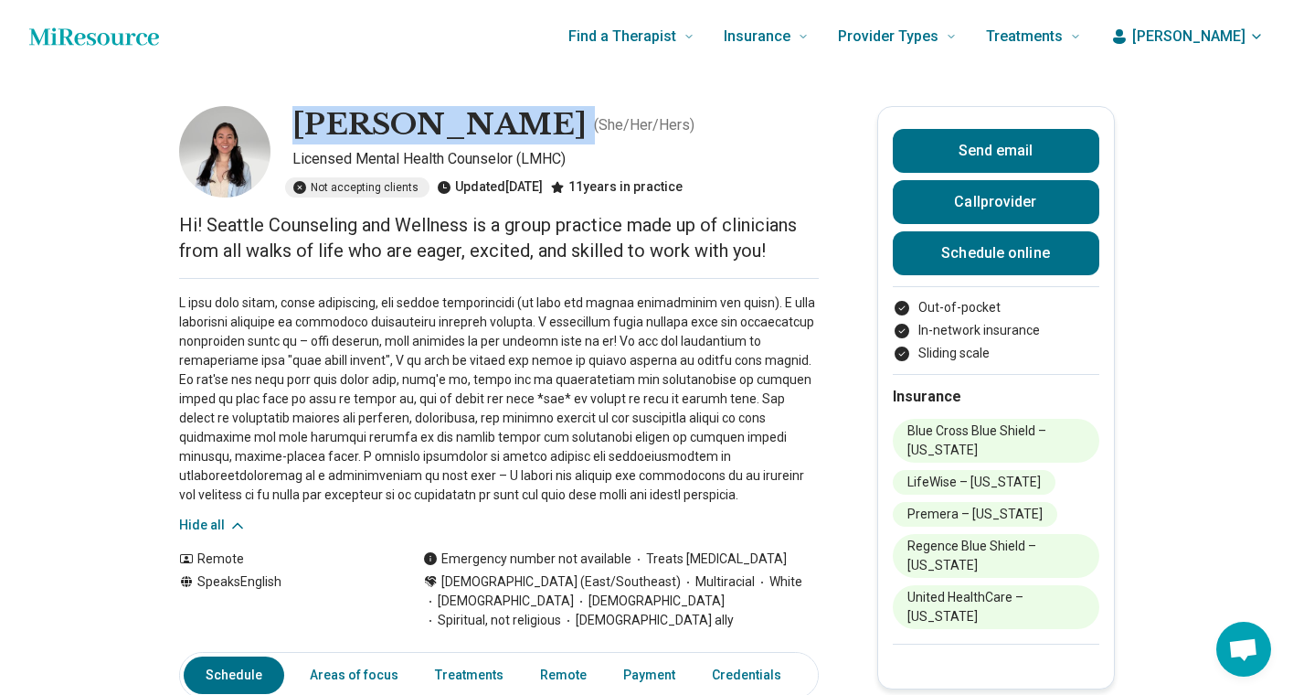
click at [368, 115] on h1 "[PERSON_NAME]" at bounding box center [439, 125] width 294 height 38
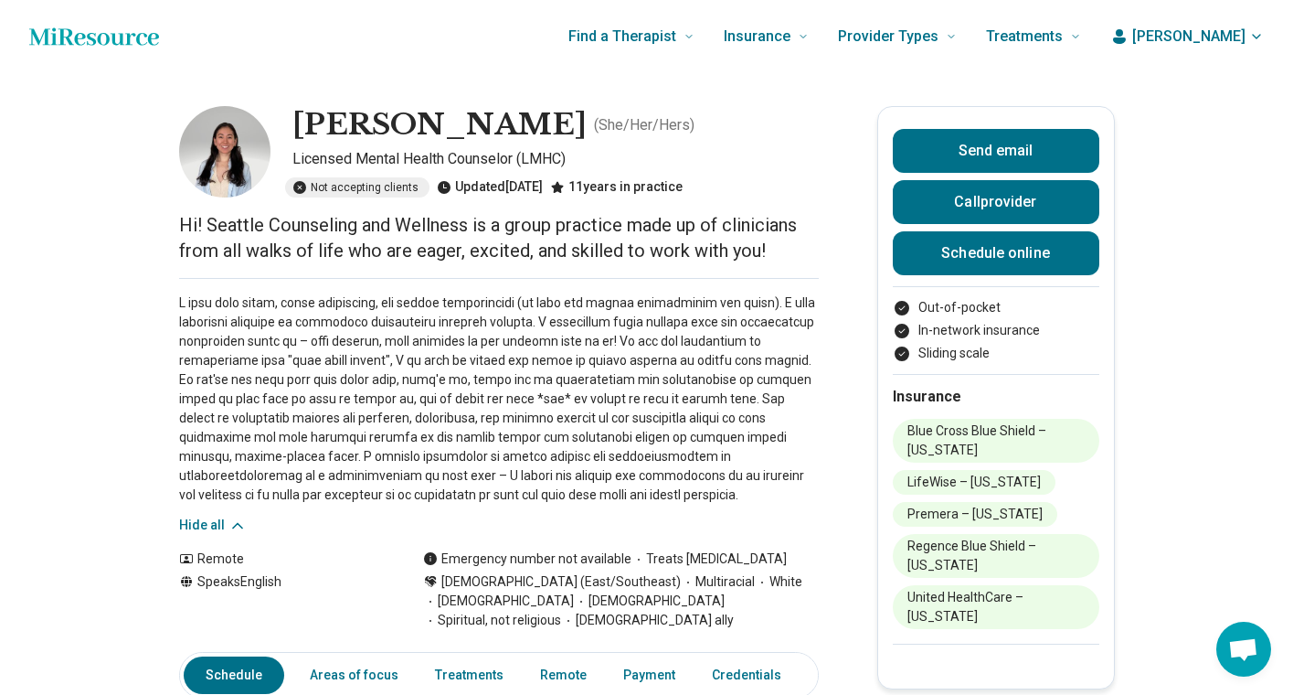
click at [368, 115] on h1 "[PERSON_NAME]" at bounding box center [439, 125] width 294 height 38
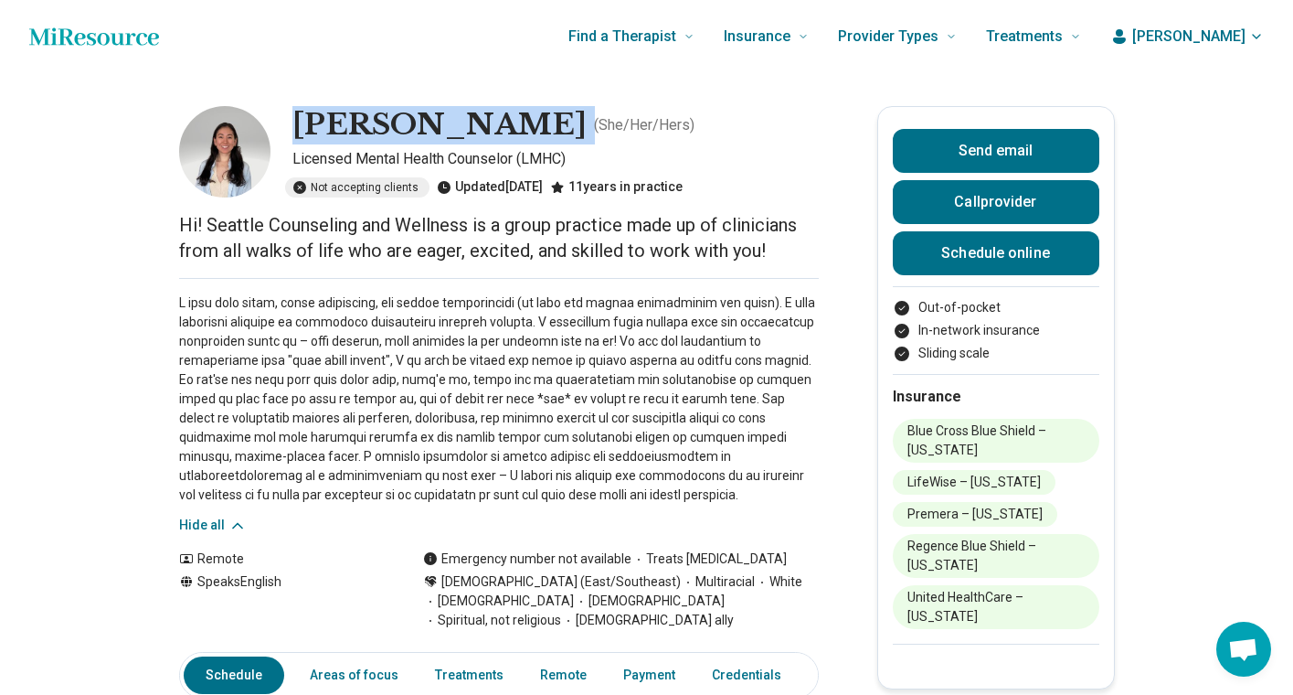
click at [368, 129] on h1 "[PERSON_NAME]" at bounding box center [439, 125] width 294 height 38
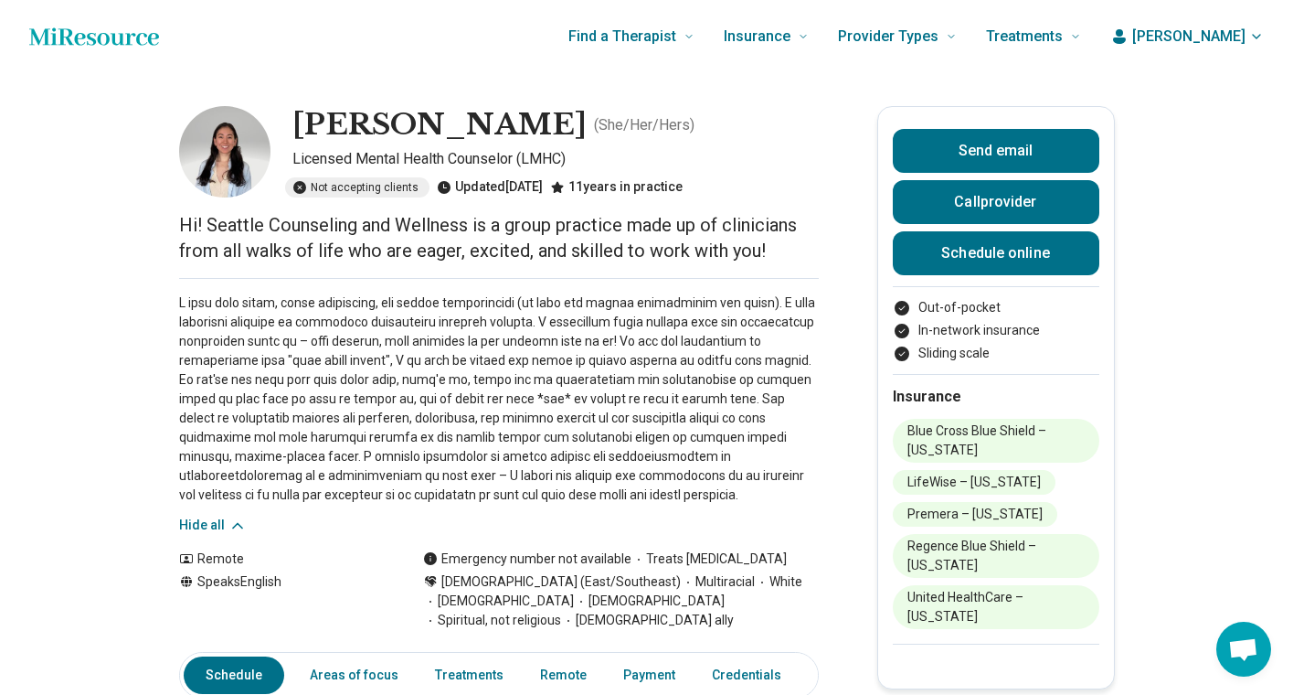
click at [368, 129] on h1 "[PERSON_NAME]" at bounding box center [439, 125] width 294 height 38
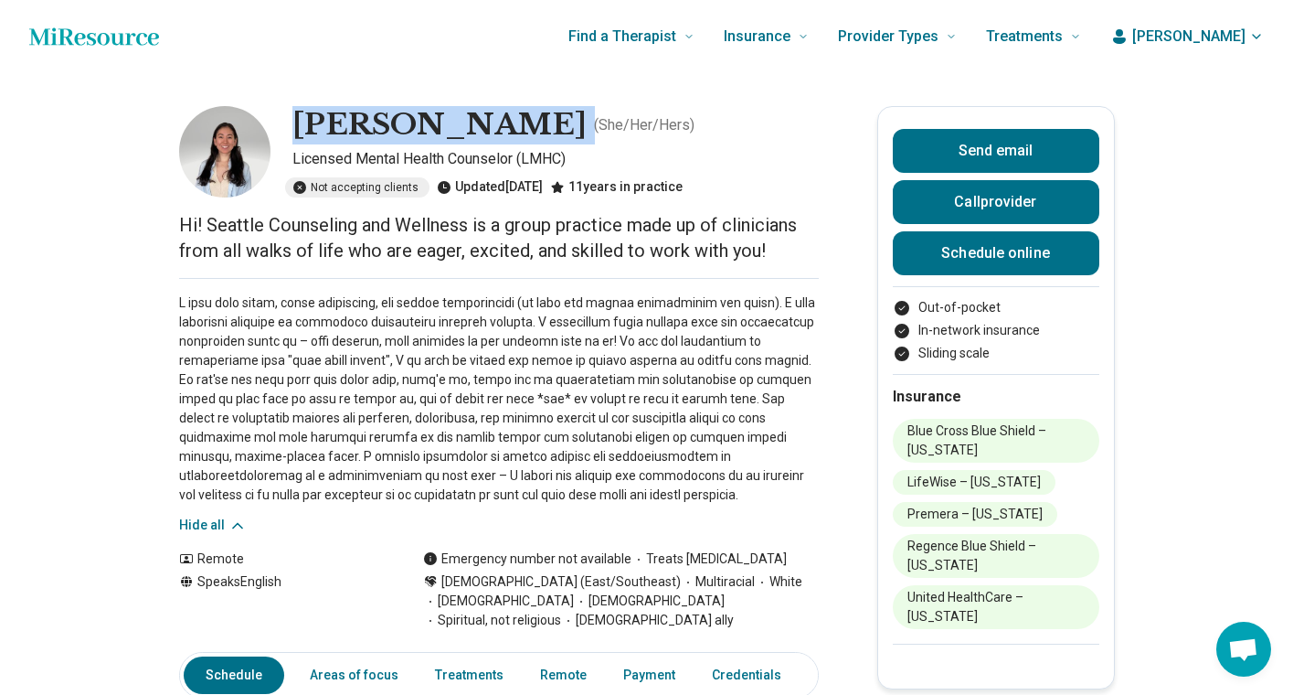
click at [398, 159] on p "Licensed Mental Health Counselor (LMHC)" at bounding box center [555, 159] width 526 height 22
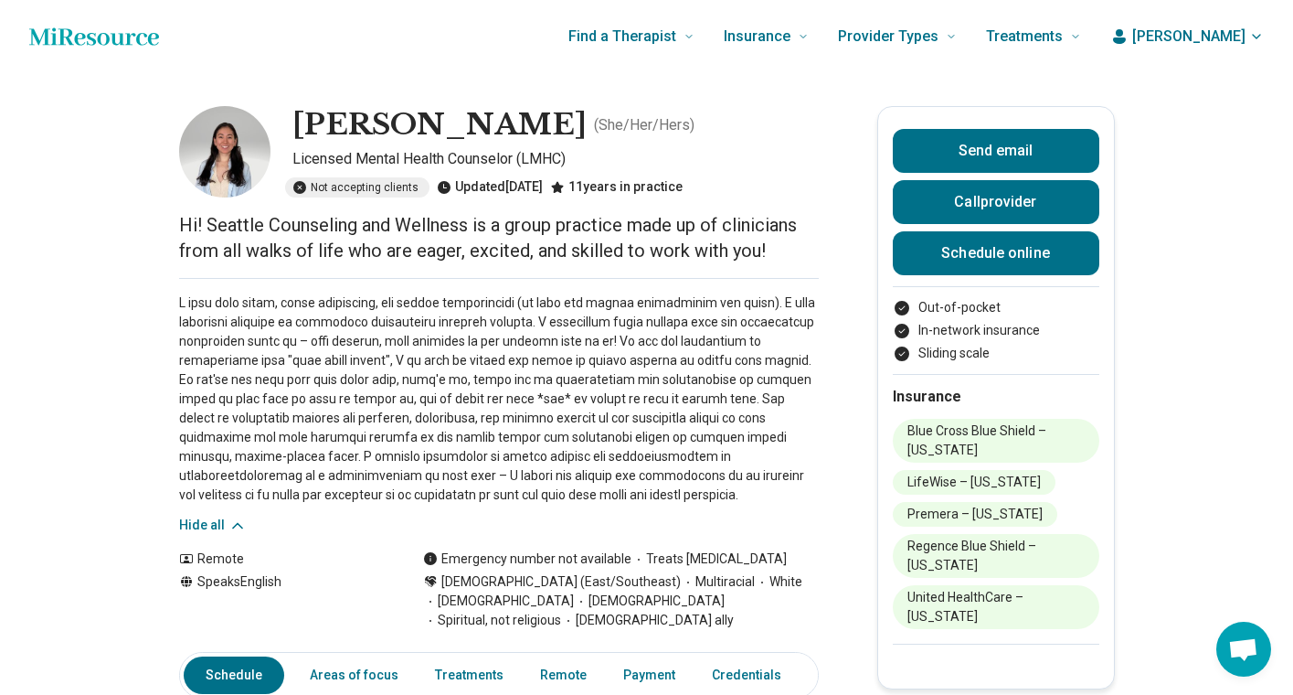
click at [398, 159] on p "Licensed Mental Health Counselor (LMHC)" at bounding box center [555, 159] width 526 height 22
